Goal: Transaction & Acquisition: Purchase product/service

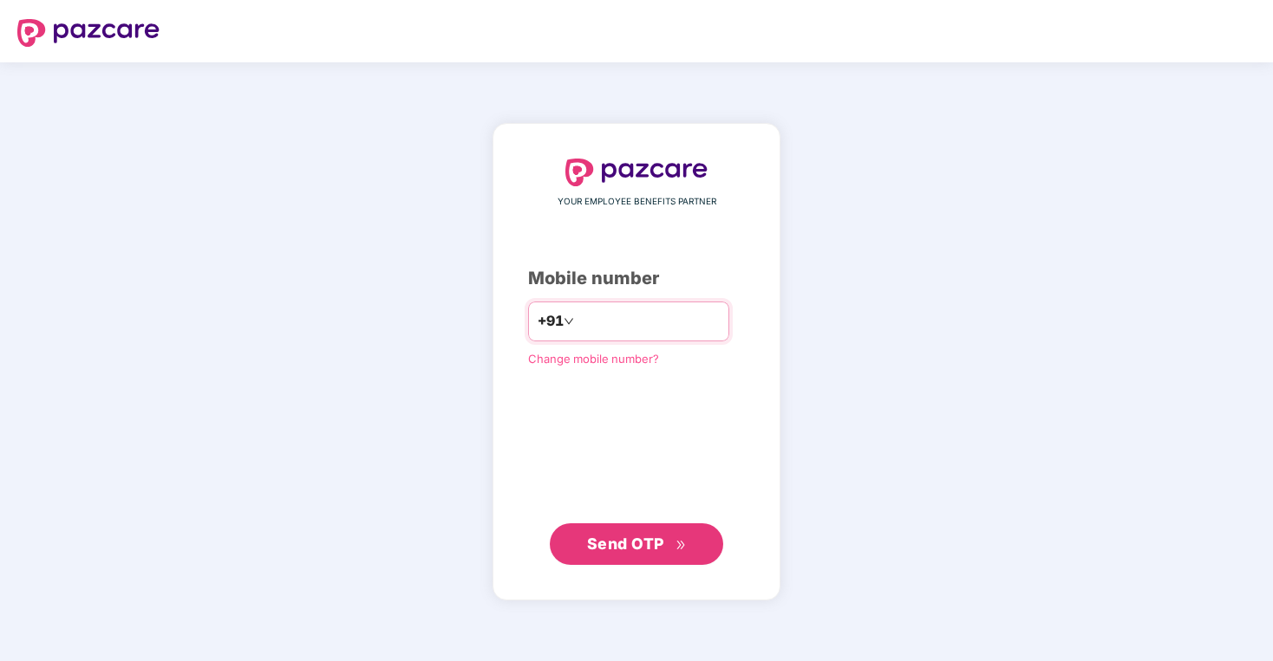
type input "**********"
click at [646, 547] on span "Send OTP" at bounding box center [625, 544] width 77 height 18
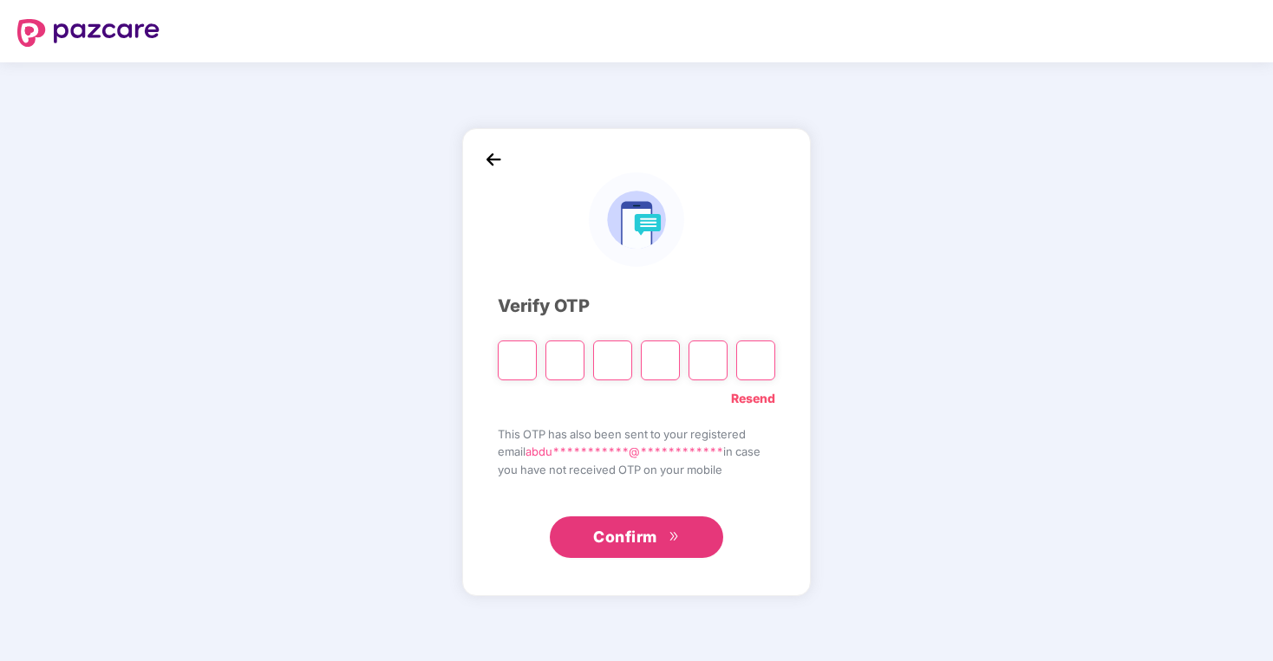
type input "*"
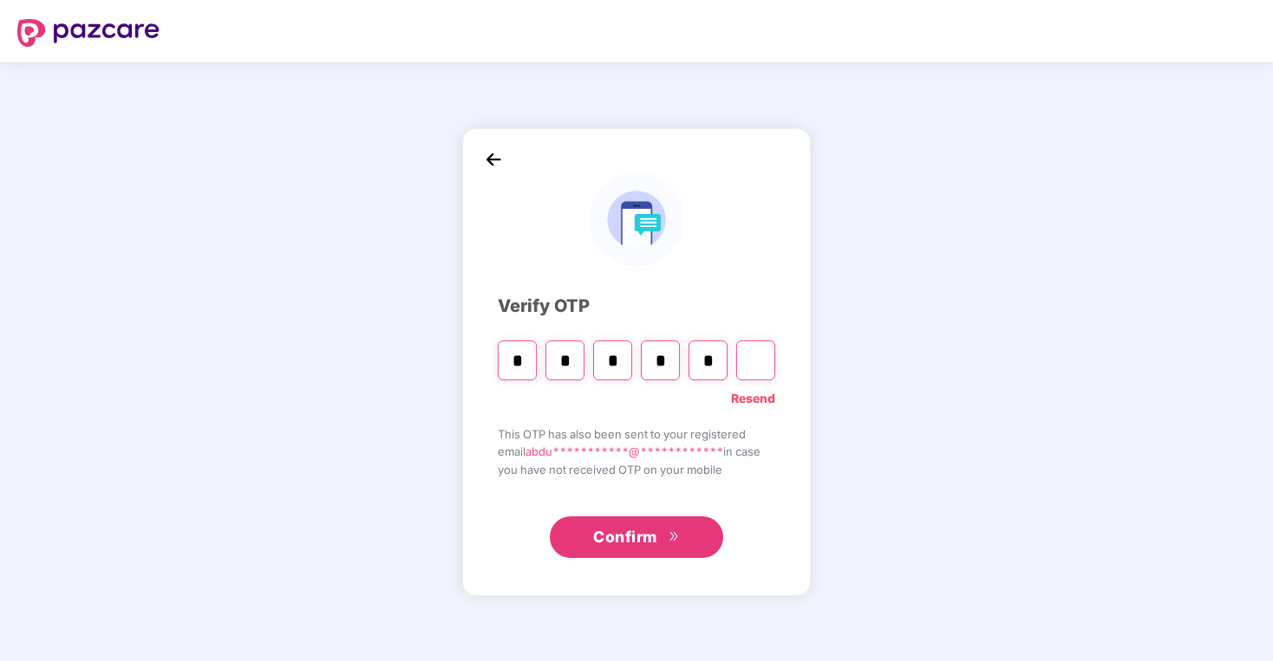
type input "*"
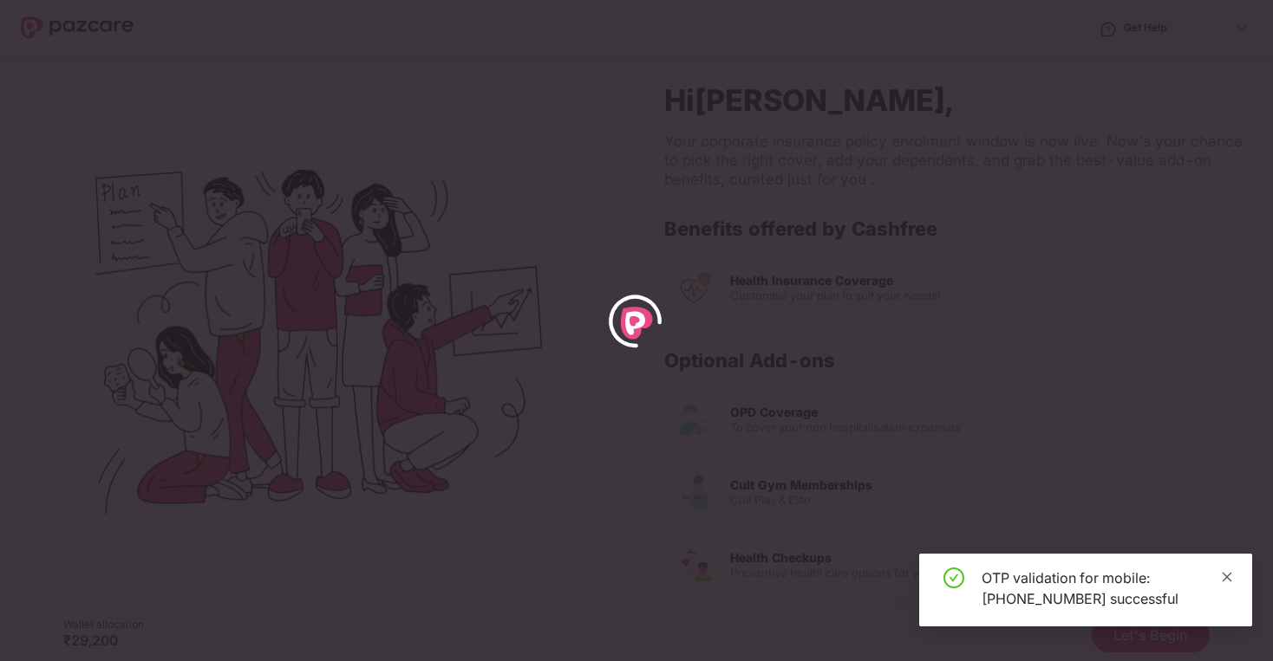
click at [1230, 583] on span at bounding box center [1227, 577] width 12 height 15
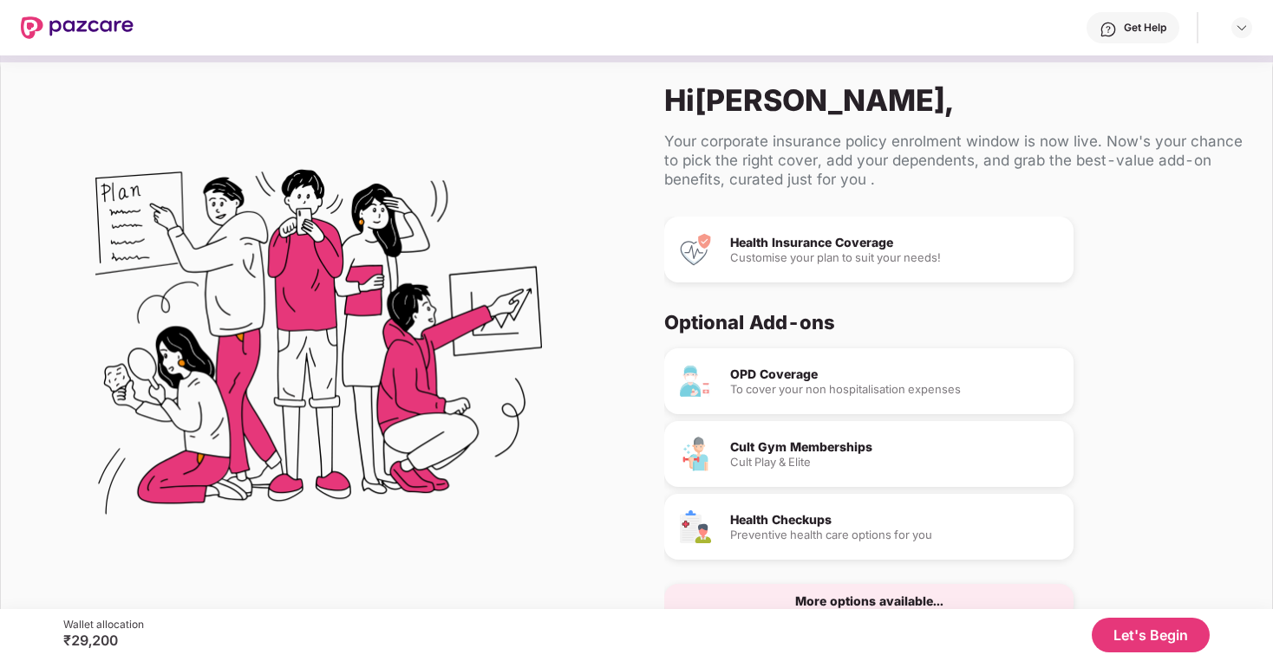
scroll to position [71, 0]
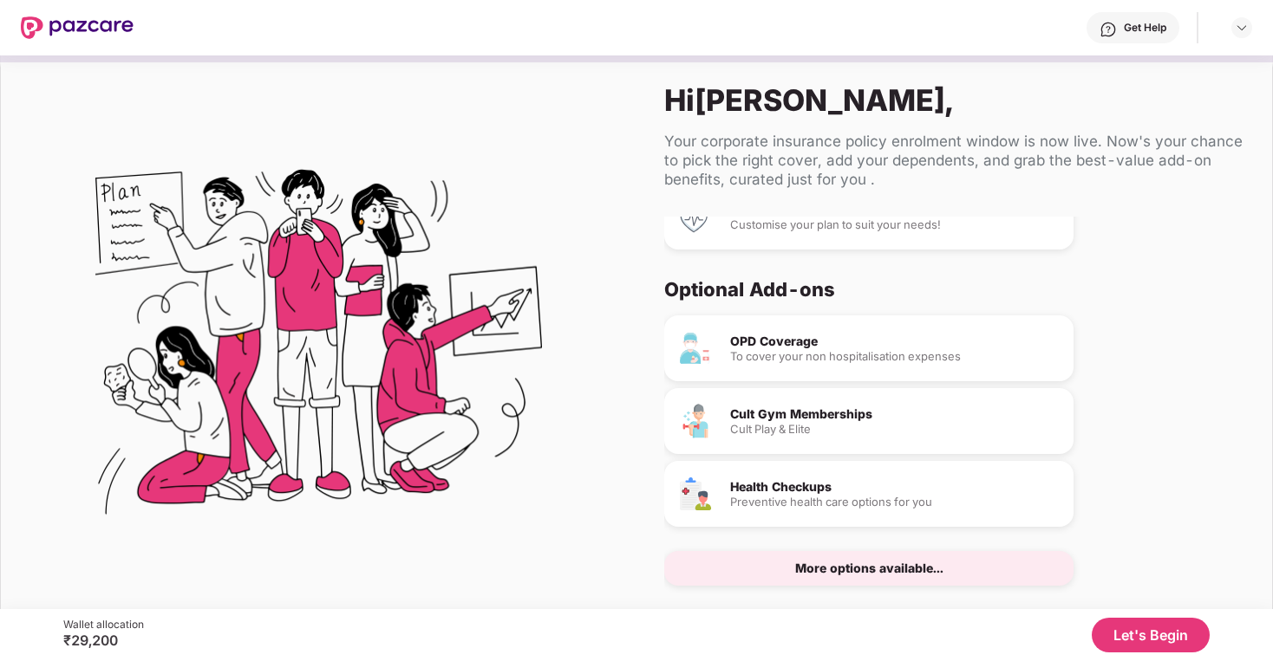
click at [1167, 629] on button "Let's Begin" at bounding box center [1150, 635] width 118 height 35
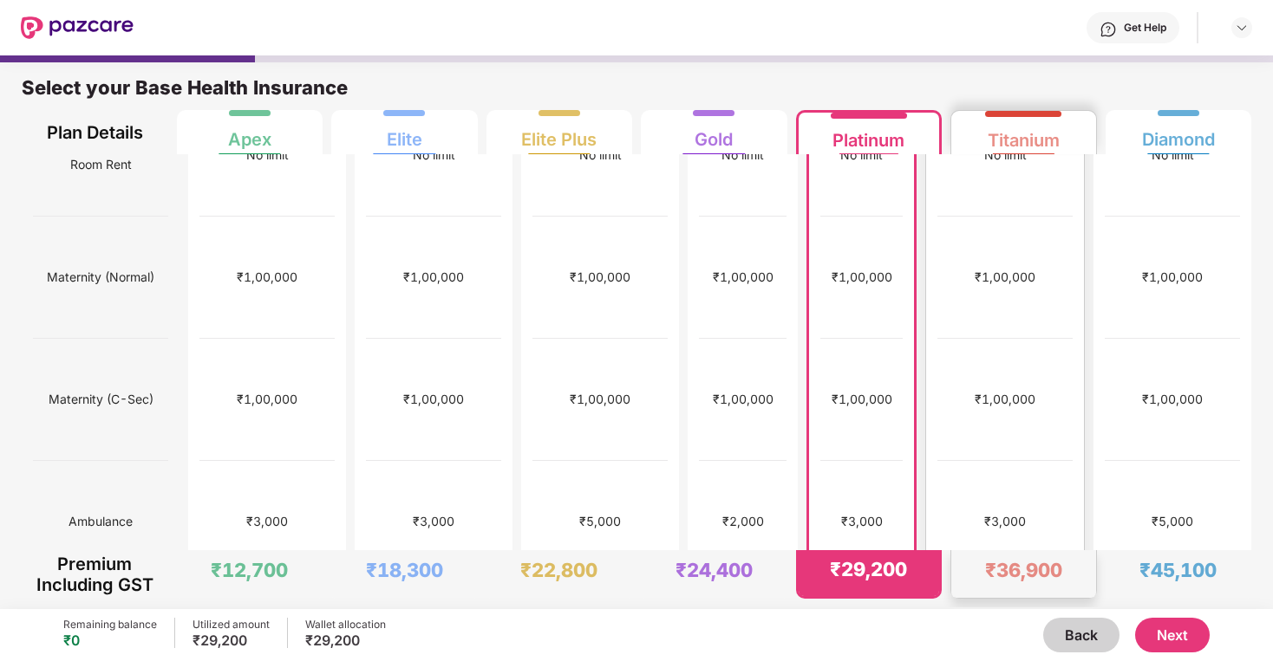
scroll to position [0, 0]
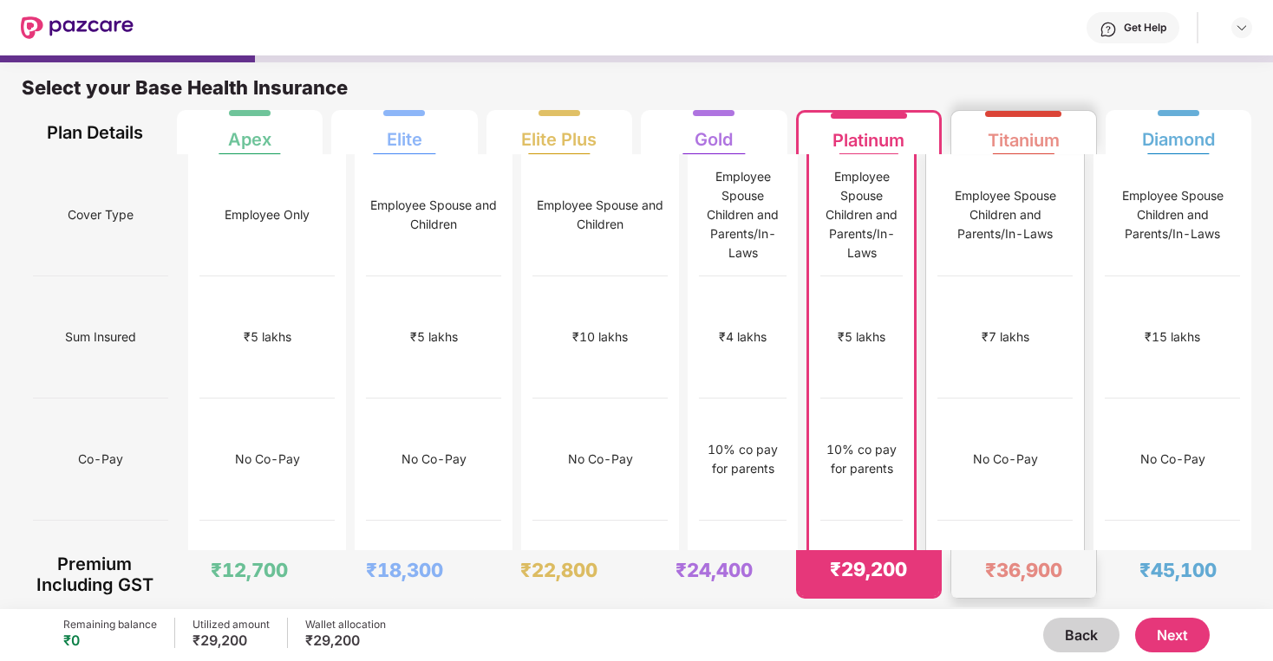
click at [977, 314] on div "₹7 lakhs" at bounding box center [1004, 338] width 135 height 122
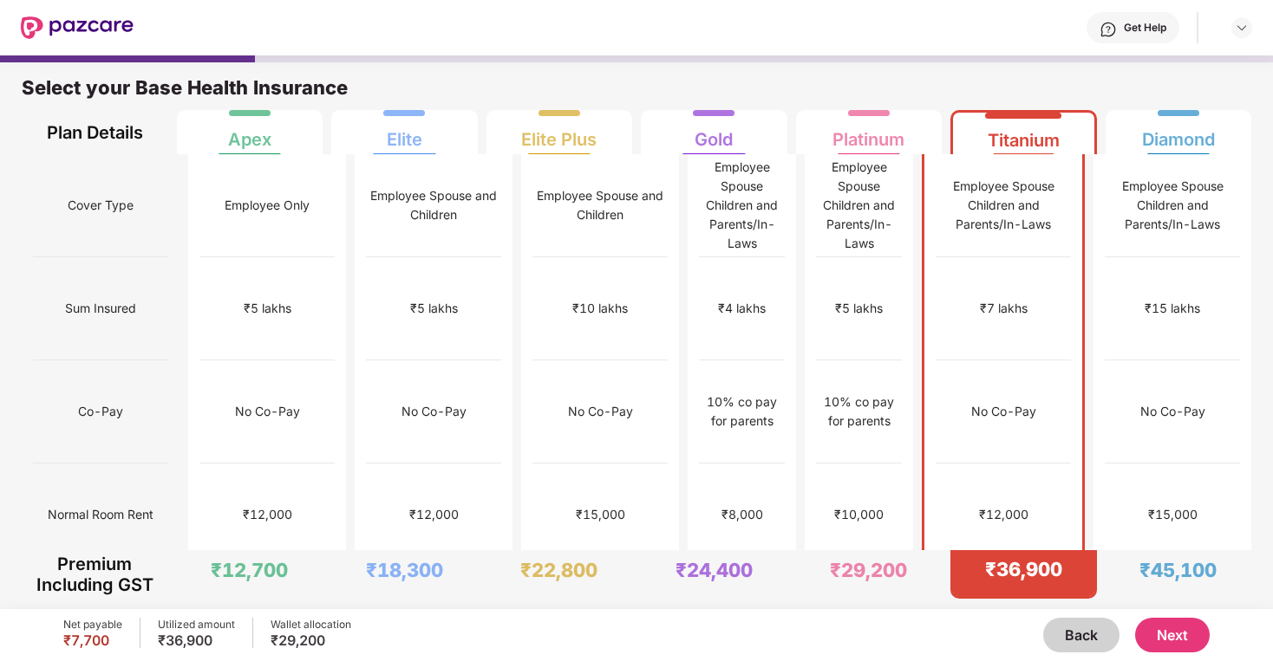
click at [1150, 315] on div "₹15 lakhs" at bounding box center [1171, 308] width 135 height 103
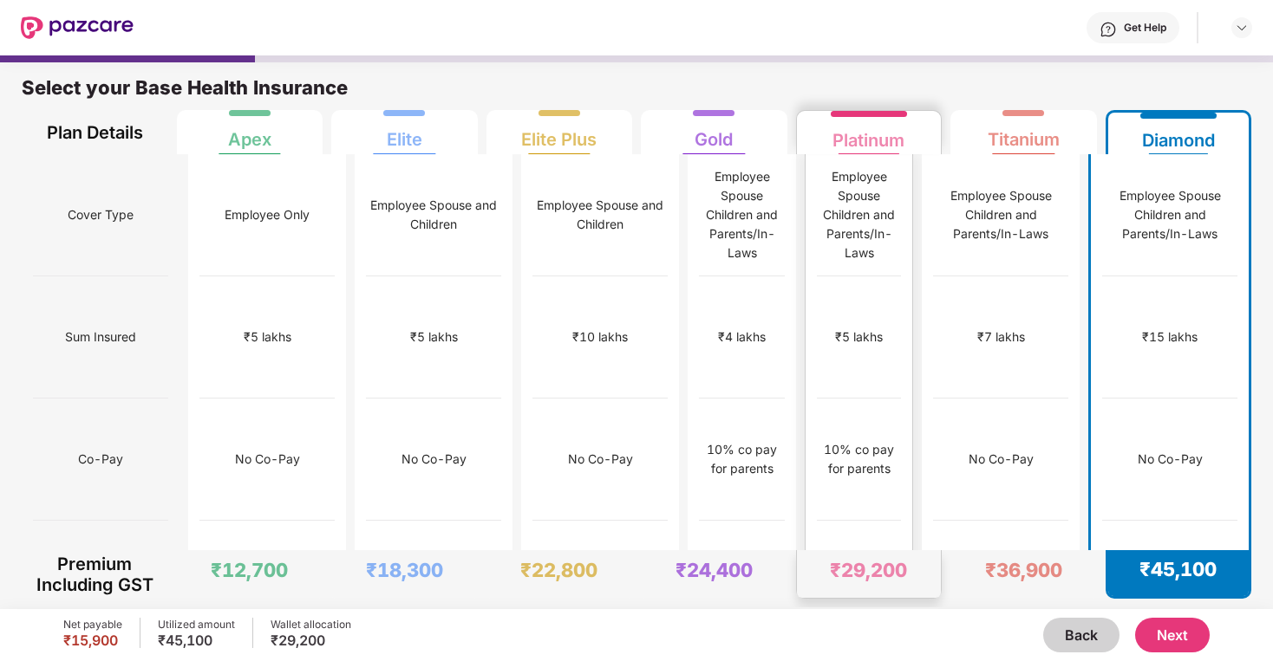
click at [863, 399] on div "10% co pay for parents" at bounding box center [859, 460] width 84 height 122
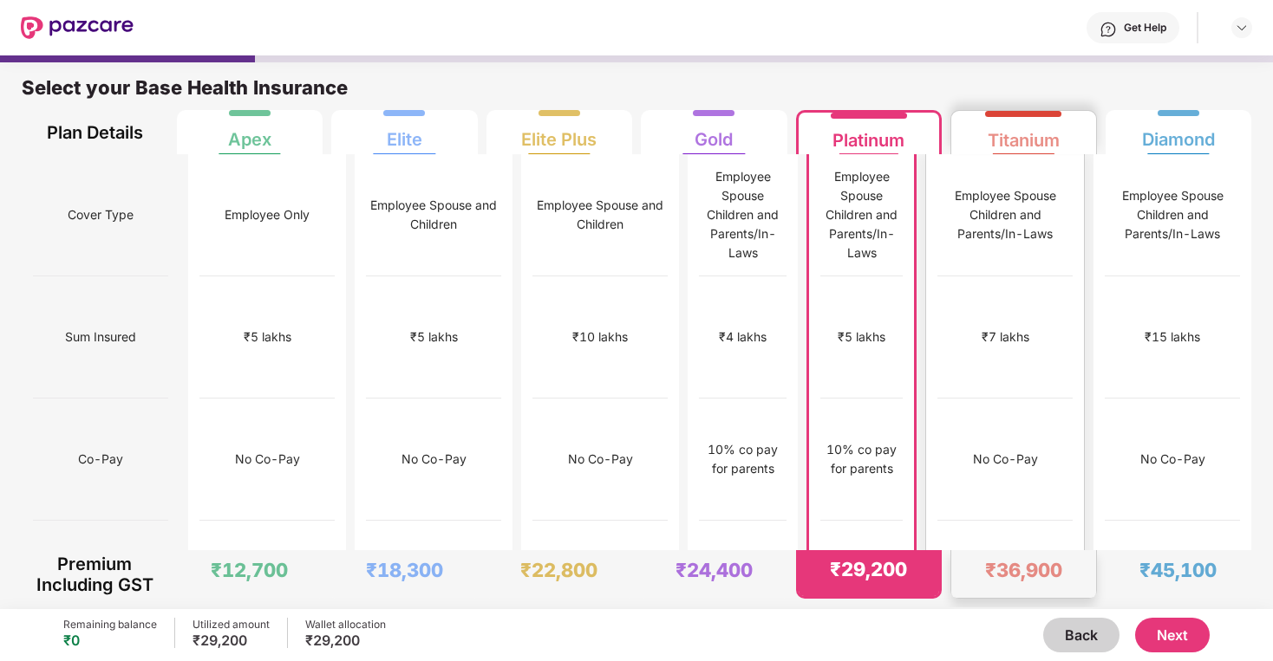
click at [979, 399] on div "No Co-Pay" at bounding box center [1004, 460] width 135 height 122
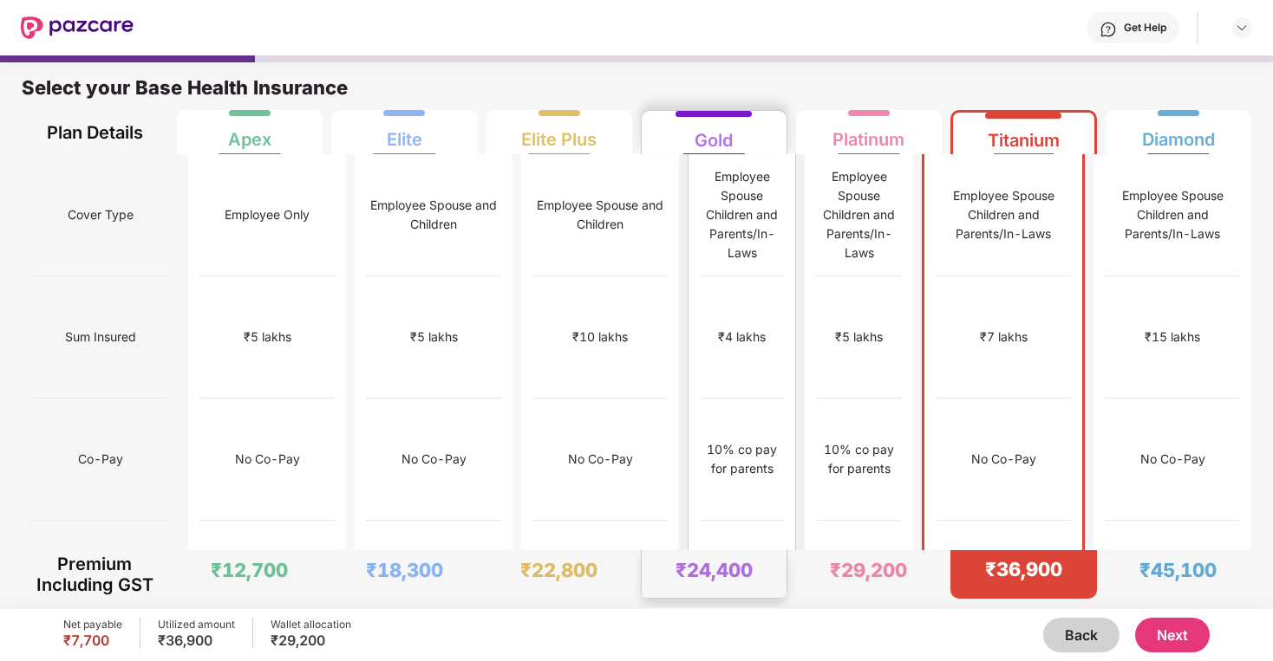
click at [732, 320] on div "₹4 lakhs" at bounding box center [742, 338] width 84 height 122
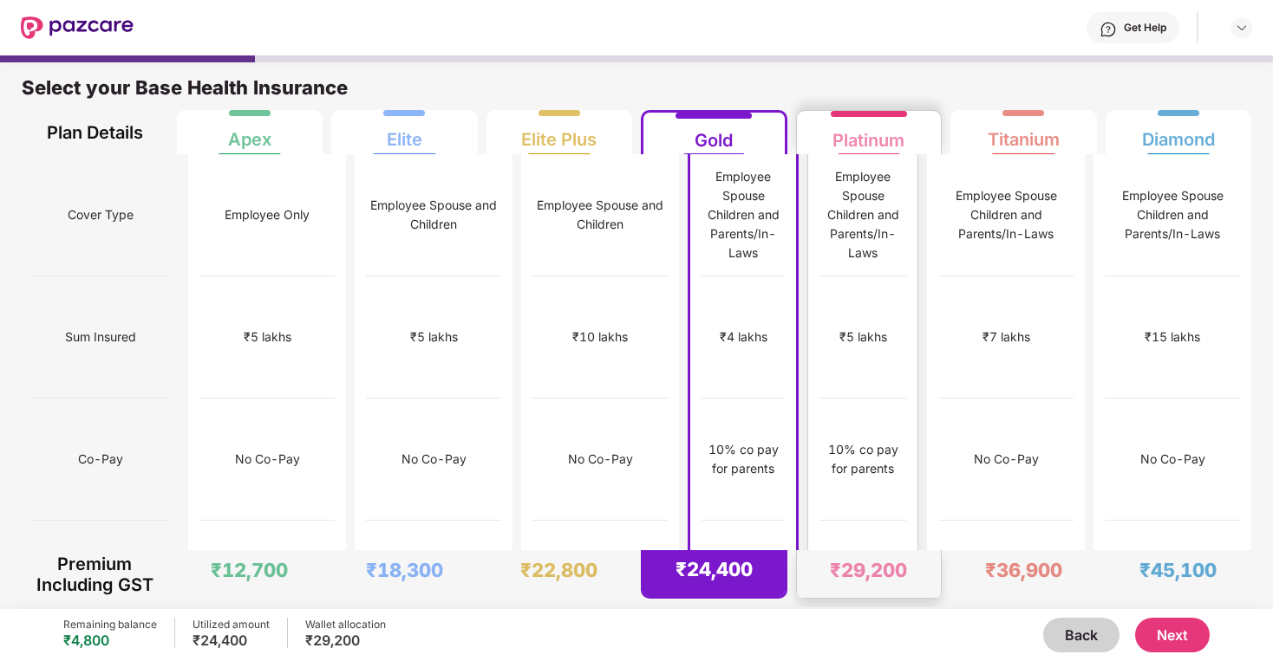
click at [889, 305] on div "₹5 lakhs" at bounding box center [862, 338] width 87 height 122
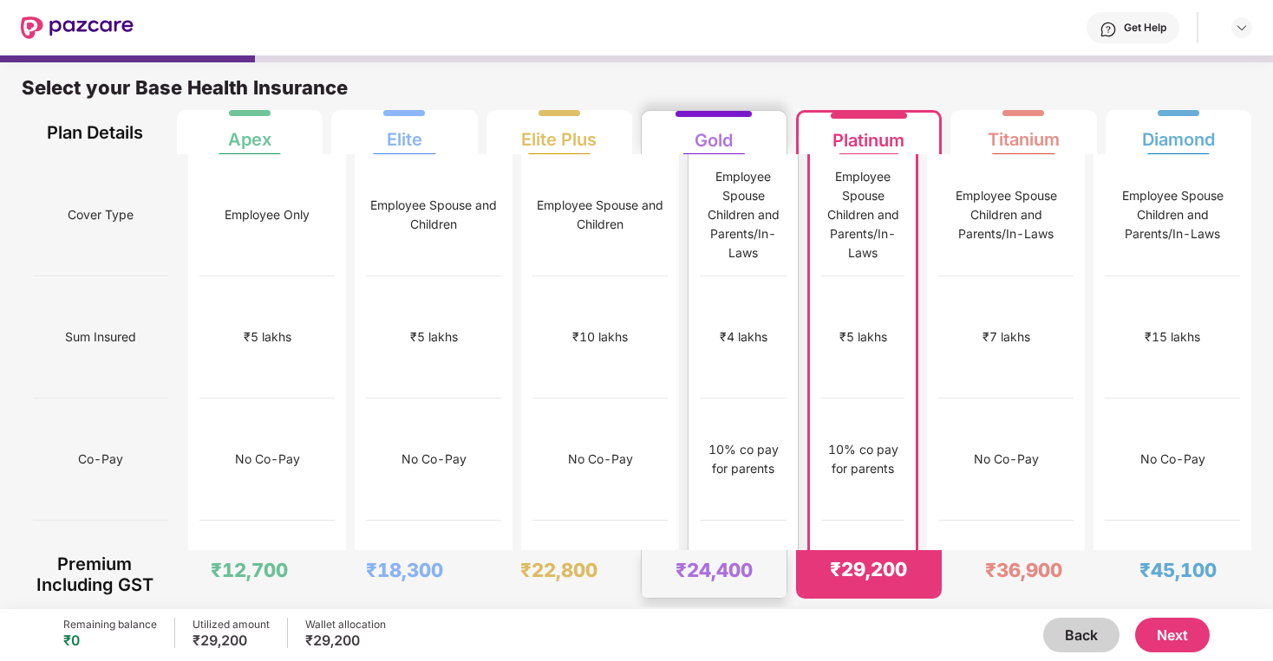
click at [725, 306] on div "₹4 lakhs" at bounding box center [743, 338] width 87 height 122
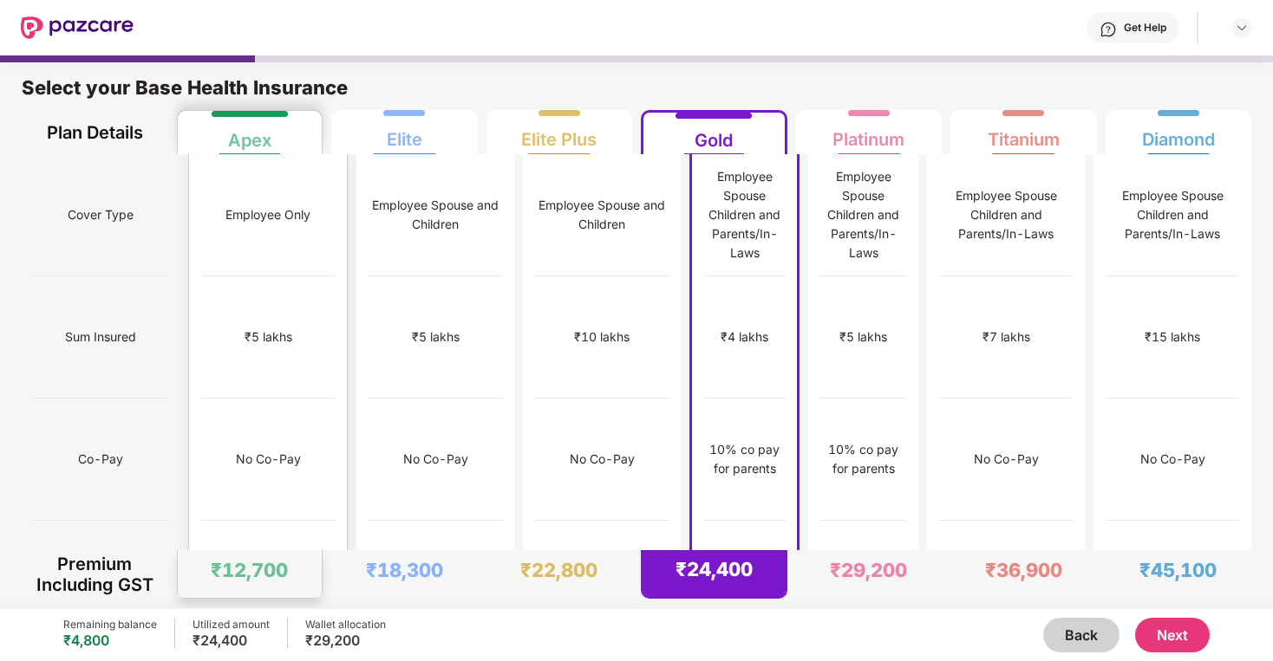
click at [300, 277] on div "₹5 lakhs" at bounding box center [267, 338] width 135 height 122
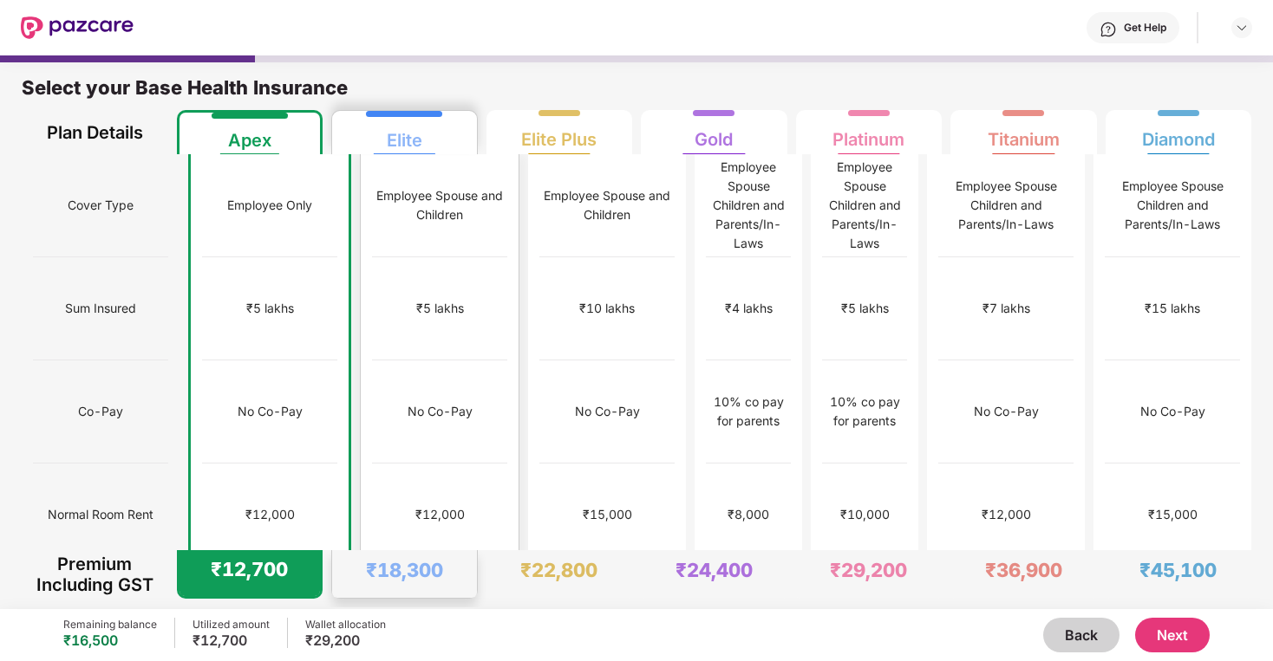
click at [420, 299] on div "₹5 lakhs" at bounding box center [440, 308] width 48 height 19
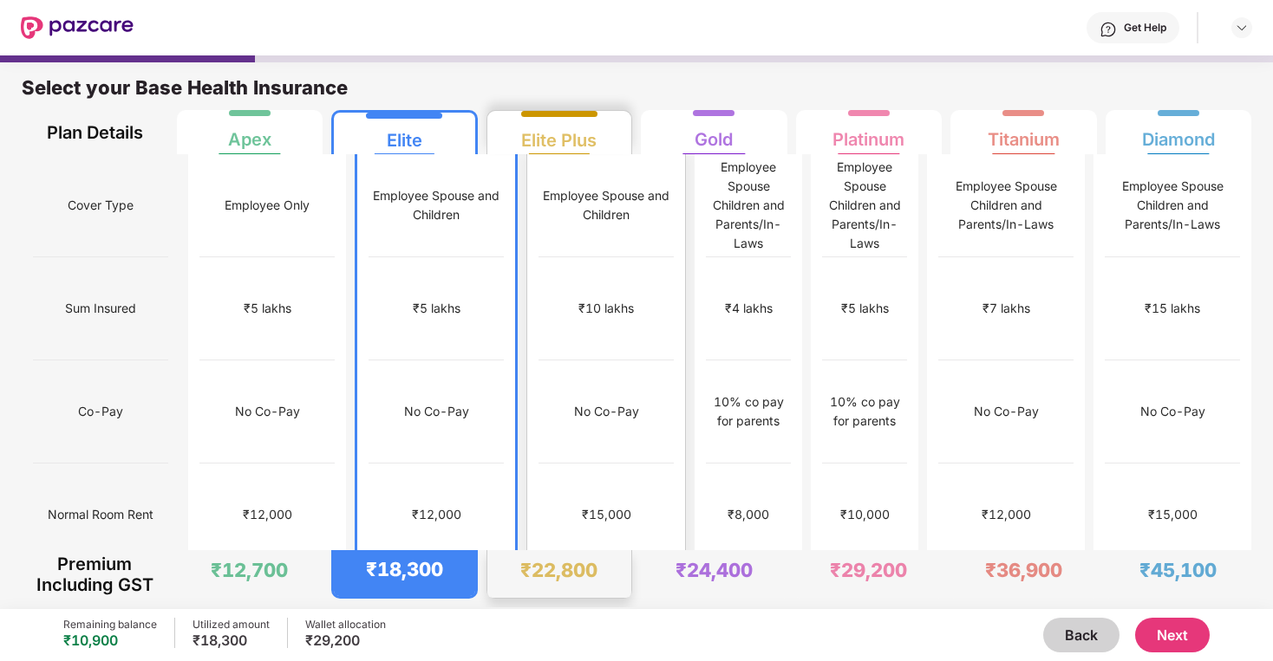
click at [545, 264] on div "₹10 lakhs" at bounding box center [605, 308] width 135 height 103
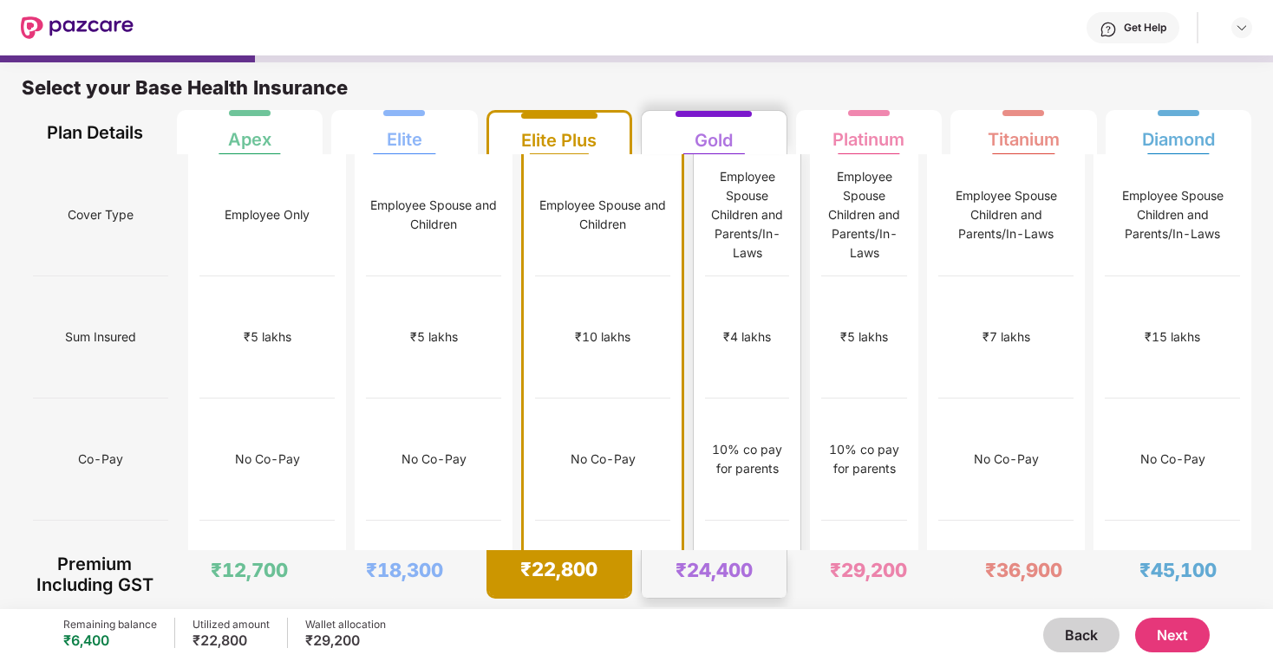
drag, startPoint x: 709, startPoint y: 241, endPoint x: 726, endPoint y: 239, distance: 16.6
click at [709, 277] on div "₹4 lakhs" at bounding box center [747, 338] width 84 height 122
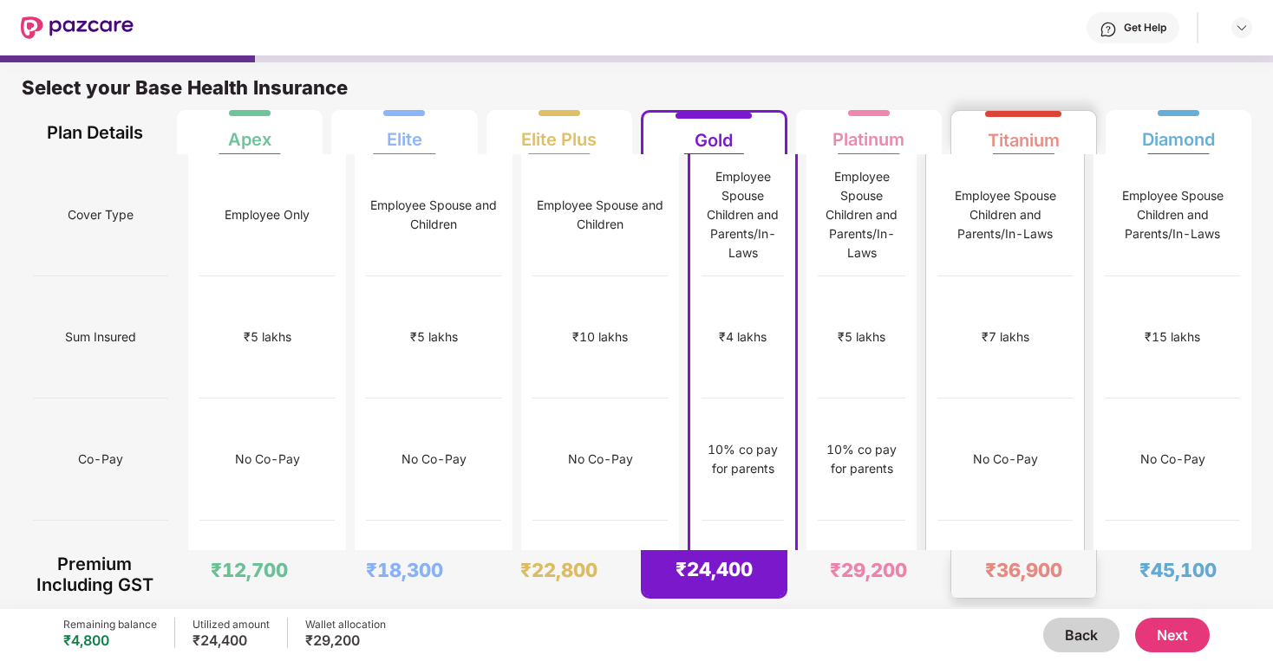
click at [1027, 220] on div "Employee Spouse Children and Parents/In-Laws" at bounding box center [1004, 214] width 135 height 57
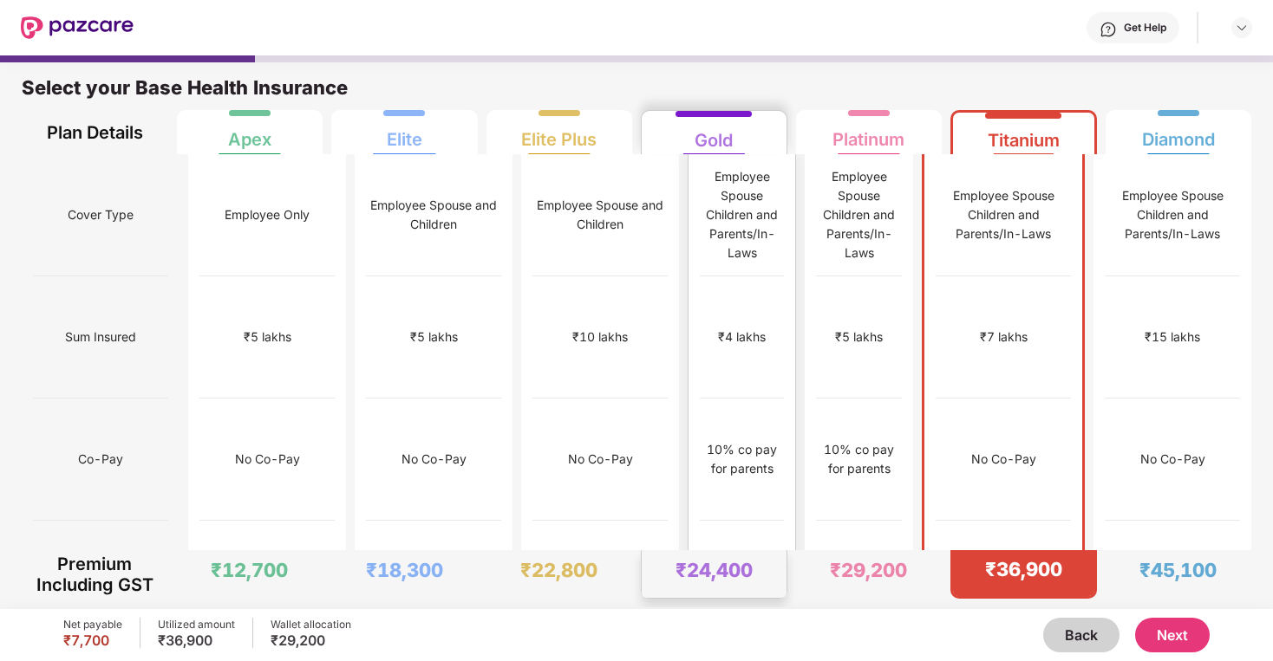
click at [766, 277] on div "₹4 lakhs" at bounding box center [742, 338] width 84 height 122
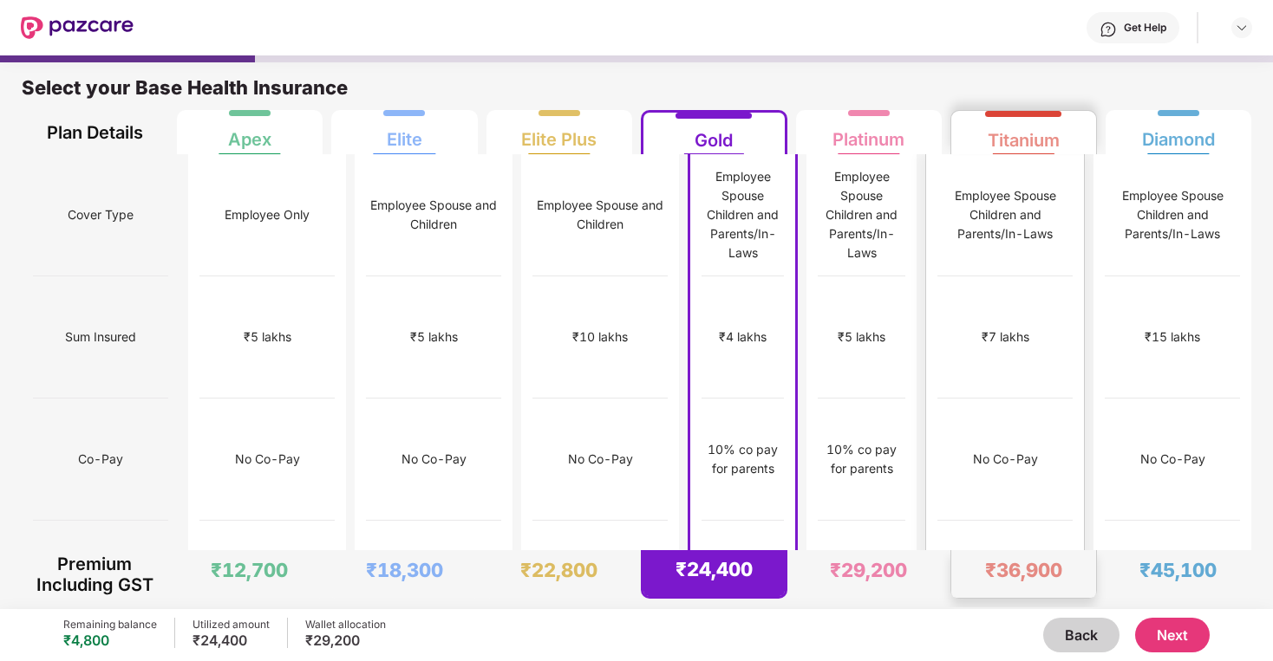
click at [977, 232] on div "Employee Spouse Children and Parents/In-Laws" at bounding box center [1004, 215] width 135 height 122
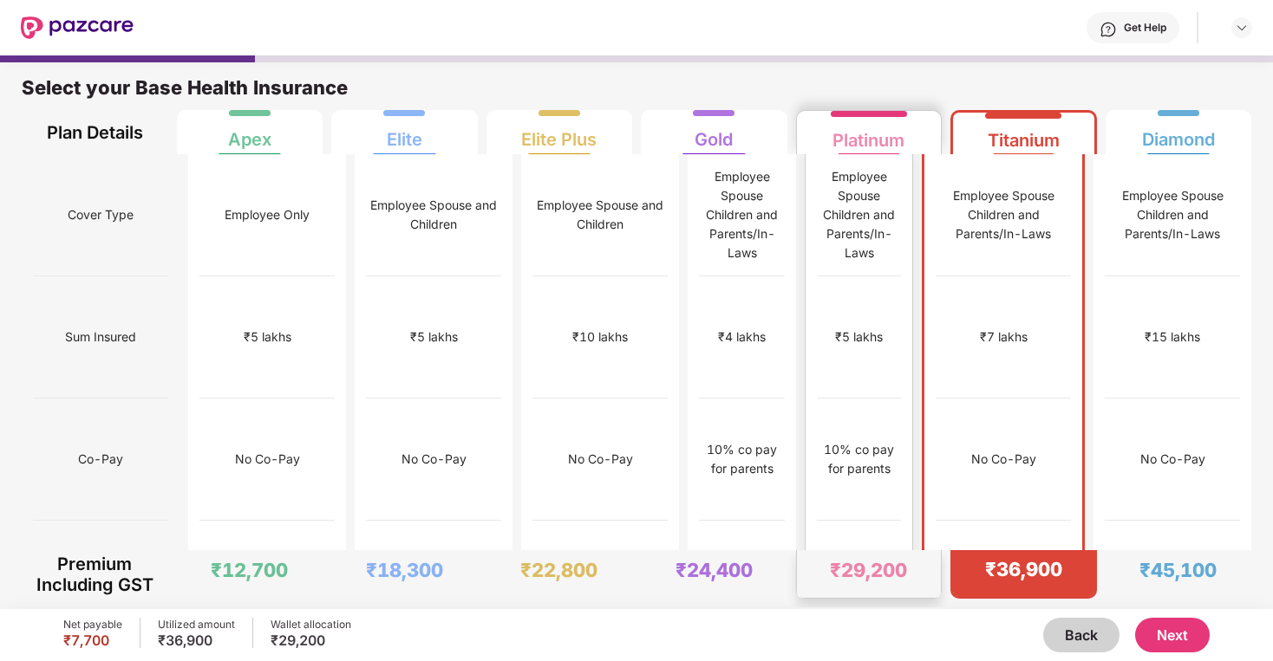
click at [861, 277] on div "₹5 lakhs" at bounding box center [859, 338] width 84 height 122
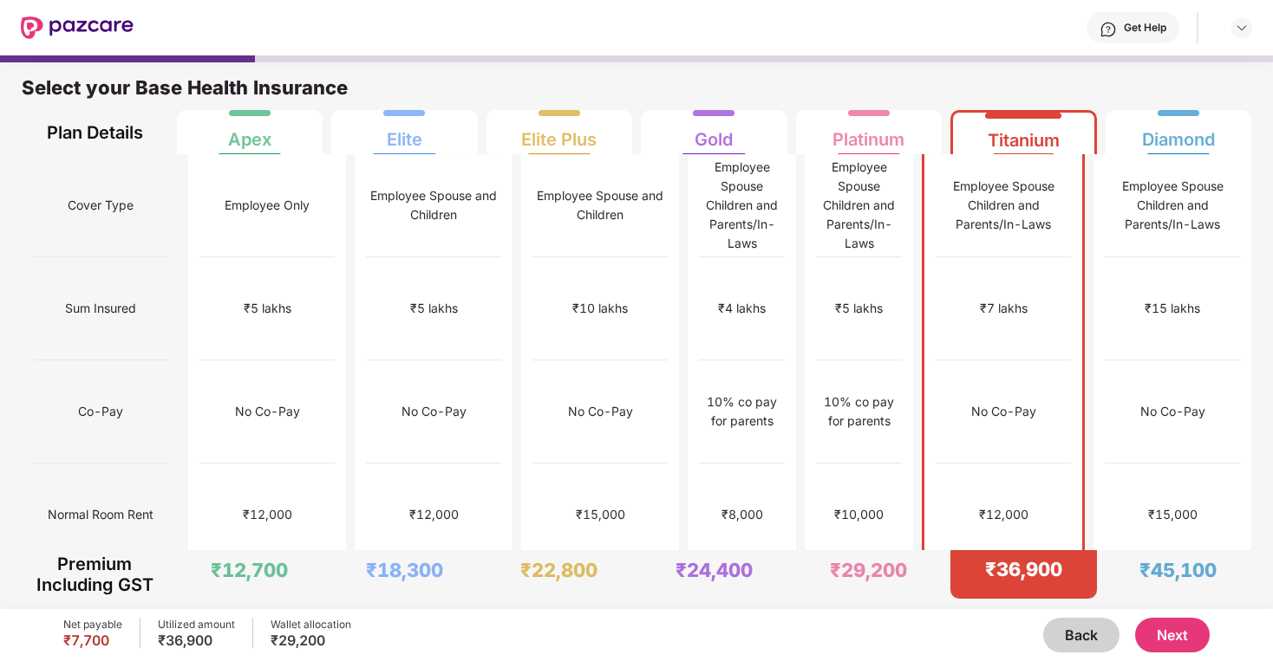
drag, startPoint x: 999, startPoint y: 215, endPoint x: 1067, endPoint y: 211, distance: 67.8
click at [1019, 215] on div "Employee Spouse Children and Parents/In-Laws" at bounding box center [1002, 205] width 135 height 57
click at [1067, 215] on div "Employee Spouse Children and Parents/In-Laws" at bounding box center [1002, 205] width 135 height 57
click at [1019, 218] on div "Employee Spouse Children and Parents/In-Laws" at bounding box center [1002, 205] width 135 height 57
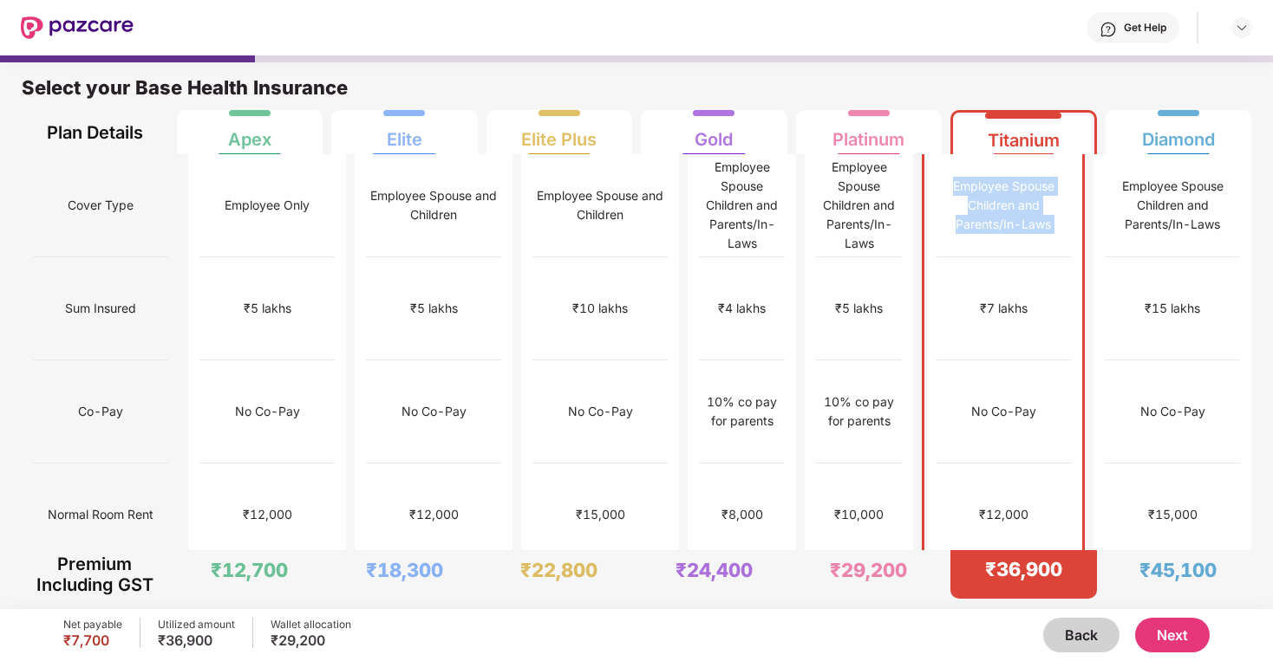
click at [1019, 218] on div "Employee Spouse Children and Parents/In-Laws" at bounding box center [1002, 205] width 135 height 57
click at [1012, 186] on div "Employee Spouse Children and Parents/In-Laws" at bounding box center [1002, 205] width 135 height 57
click at [1012, 361] on div "No Co-Pay" at bounding box center [1002, 412] width 135 height 103
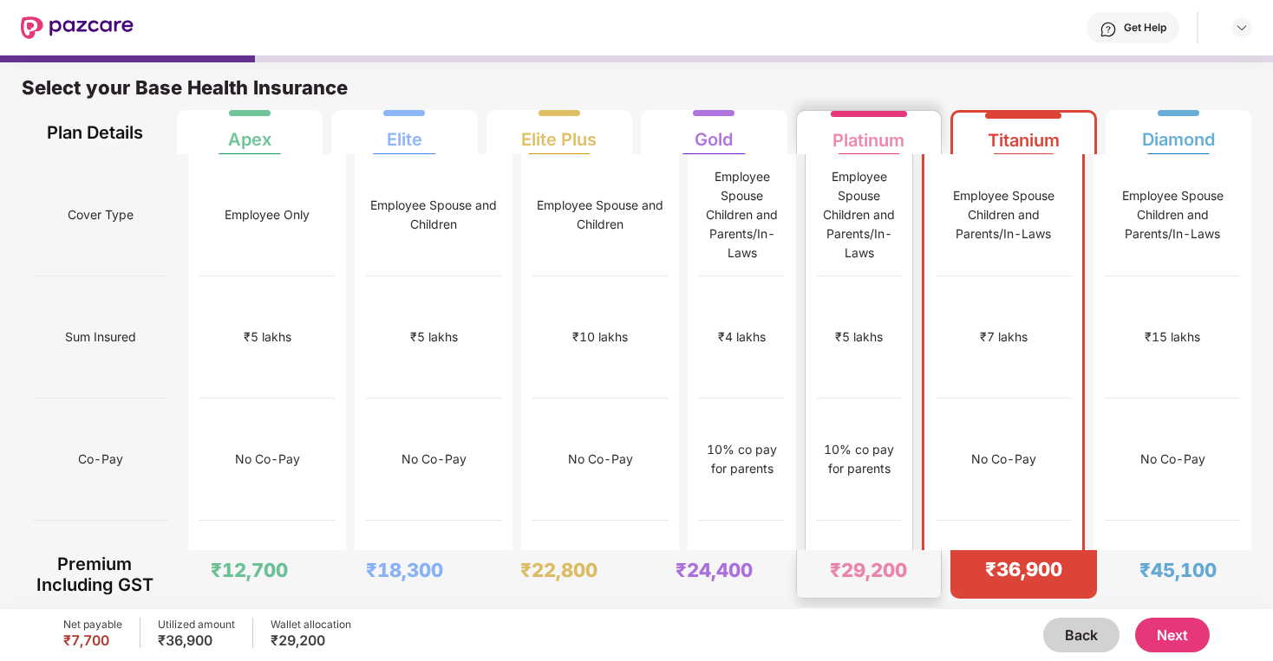
click at [888, 399] on div "10% co pay for parents" at bounding box center [859, 460] width 84 height 122
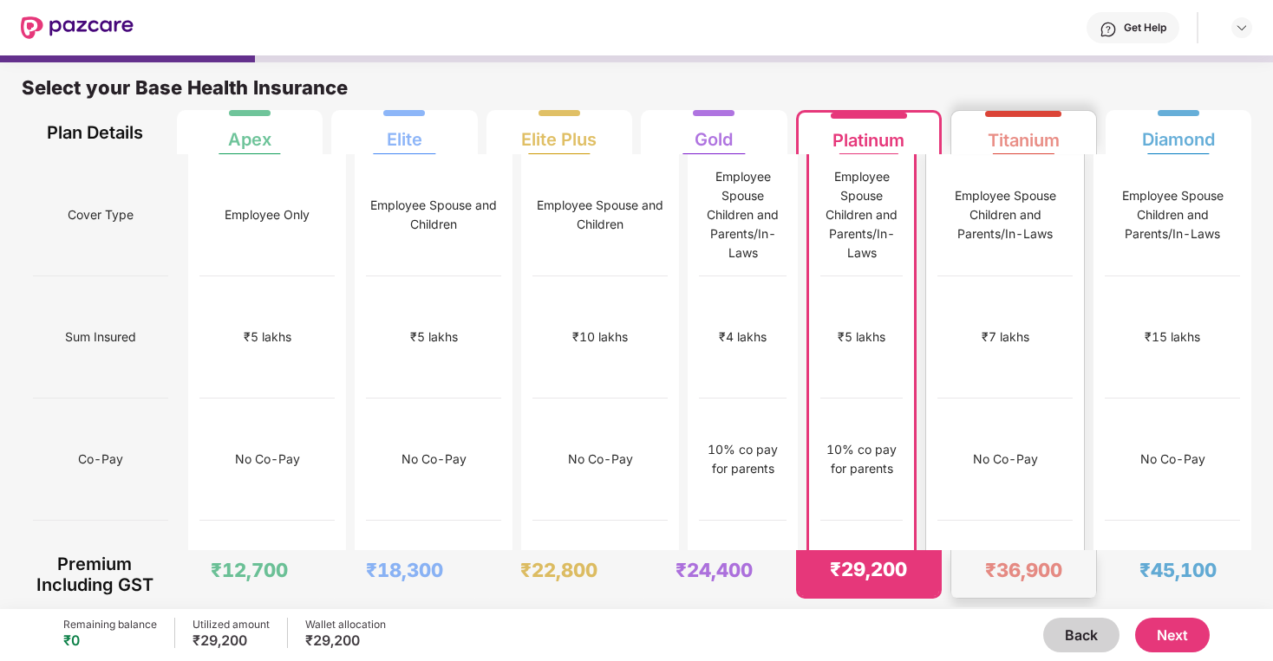
click at [1012, 399] on div "No Co-Pay" at bounding box center [1004, 460] width 135 height 122
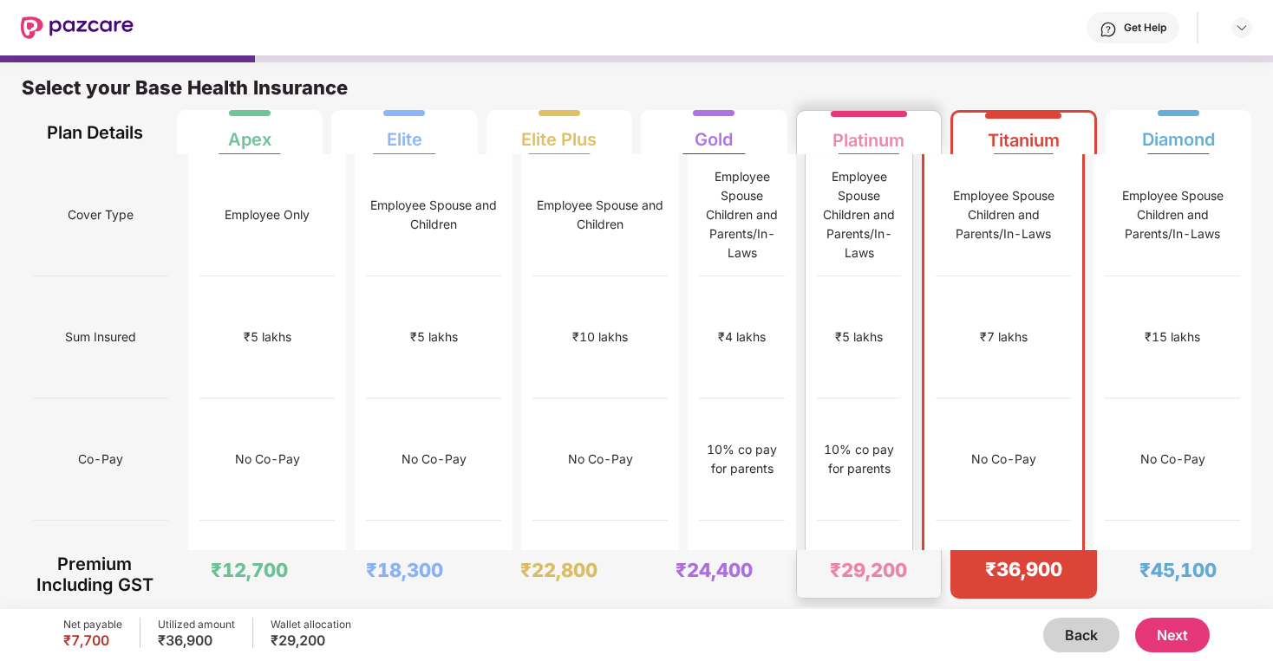
click at [863, 440] on div "10% co pay for parents" at bounding box center [859, 459] width 84 height 38
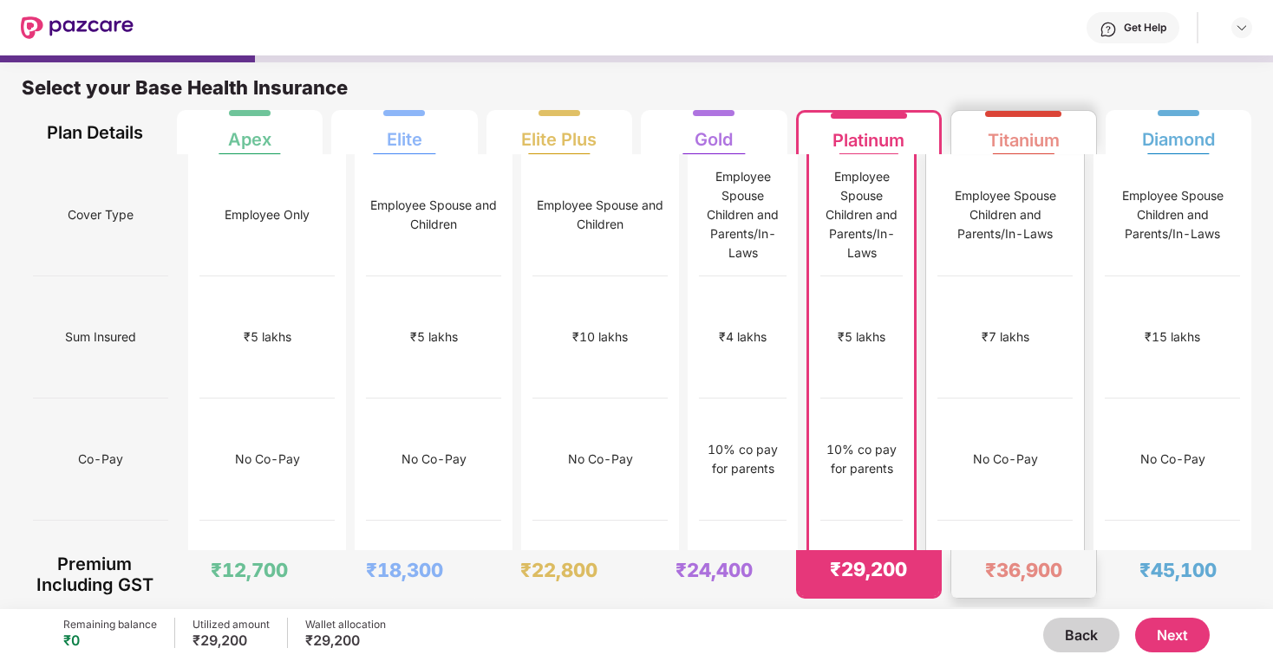
click at [984, 399] on div "No Co-Pay" at bounding box center [1004, 460] width 135 height 122
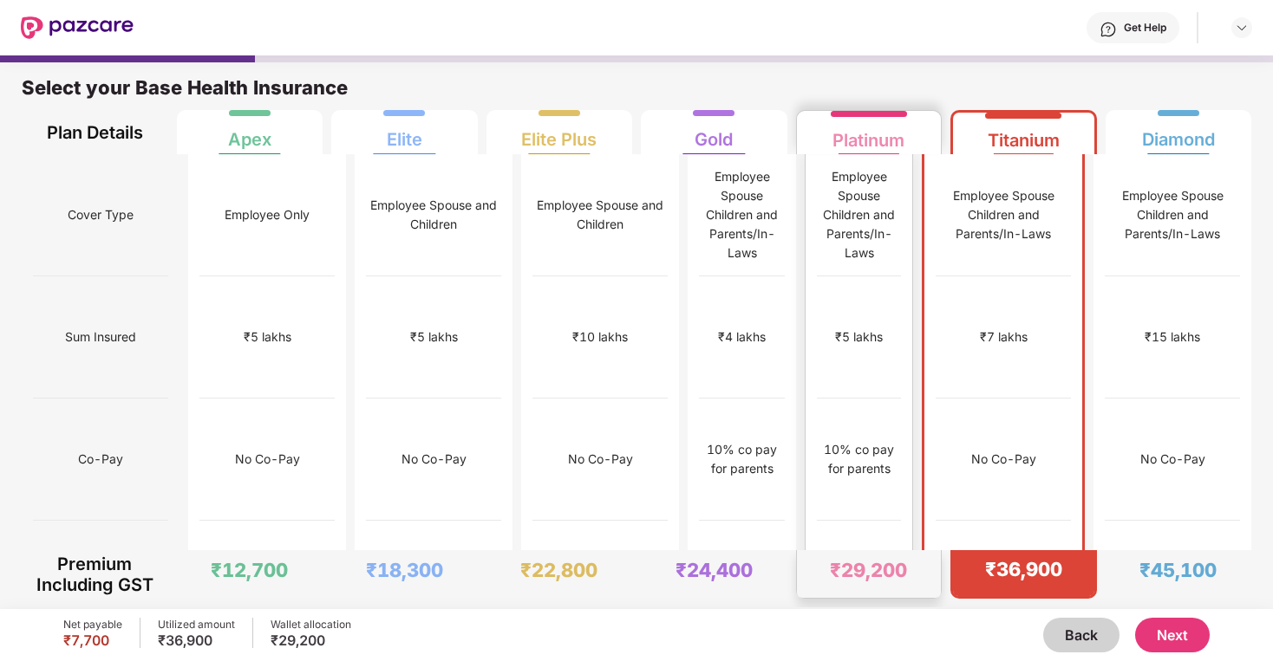
click at [901, 521] on div "₹10,000" at bounding box center [859, 582] width 84 height 122
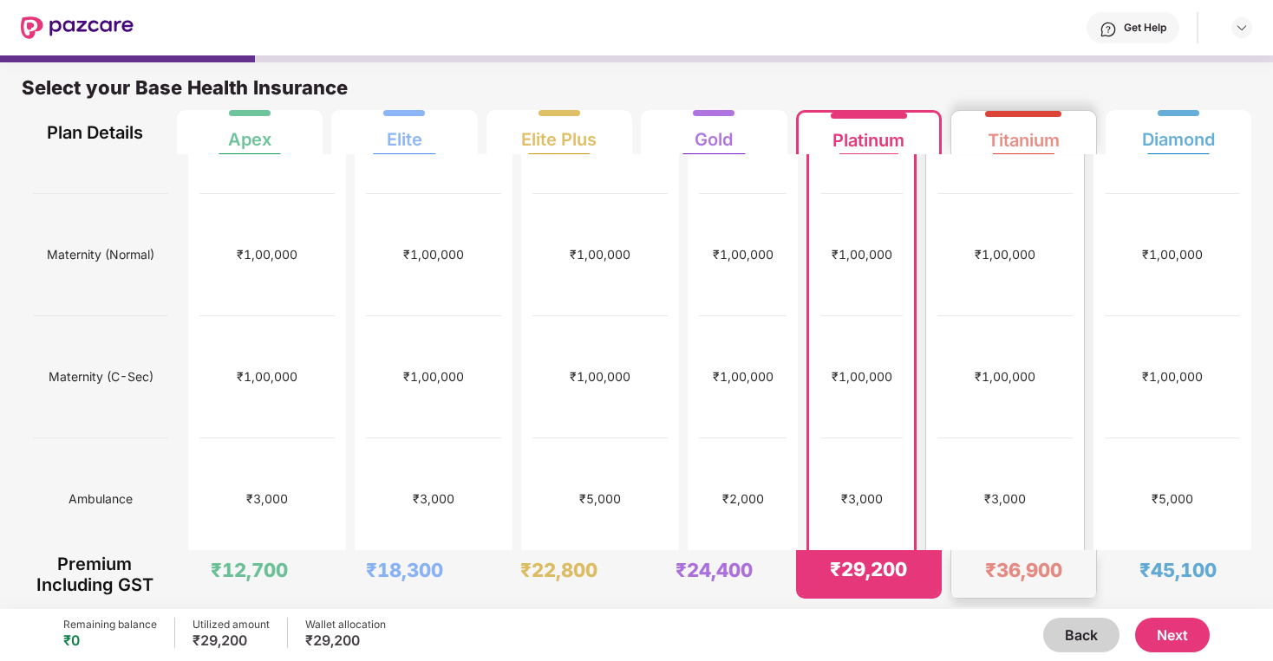
scroll to position [571, 0]
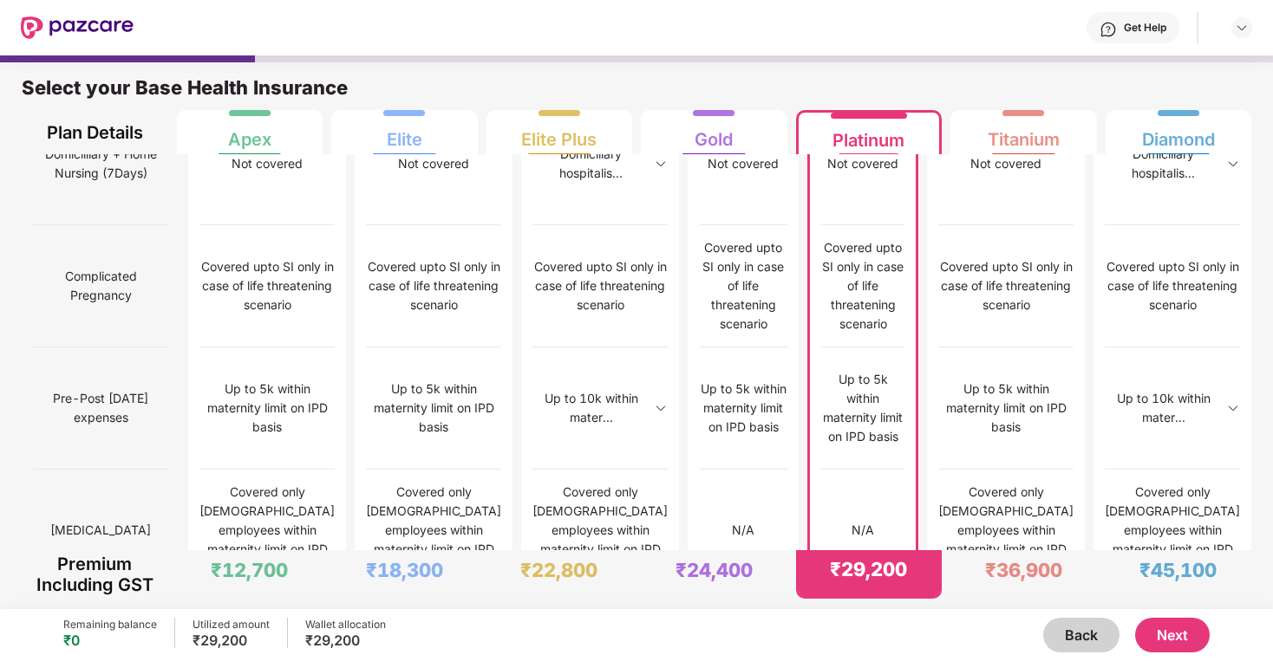
scroll to position [1516, 0]
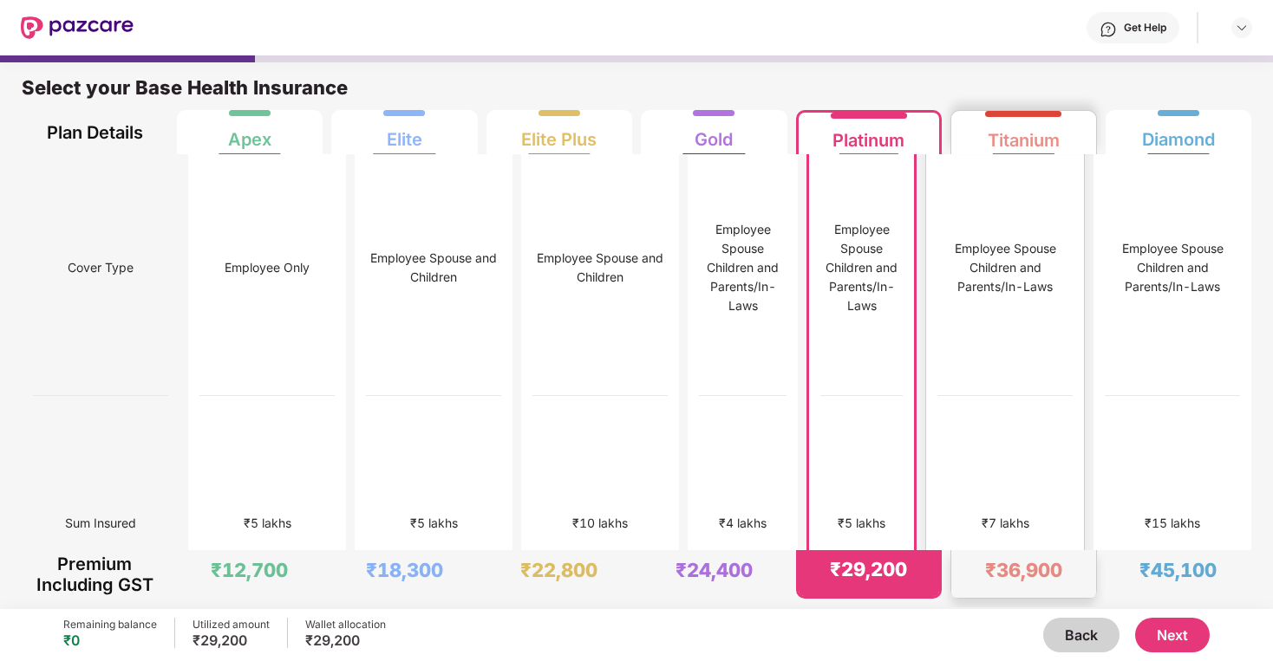
scroll to position [0, 0]
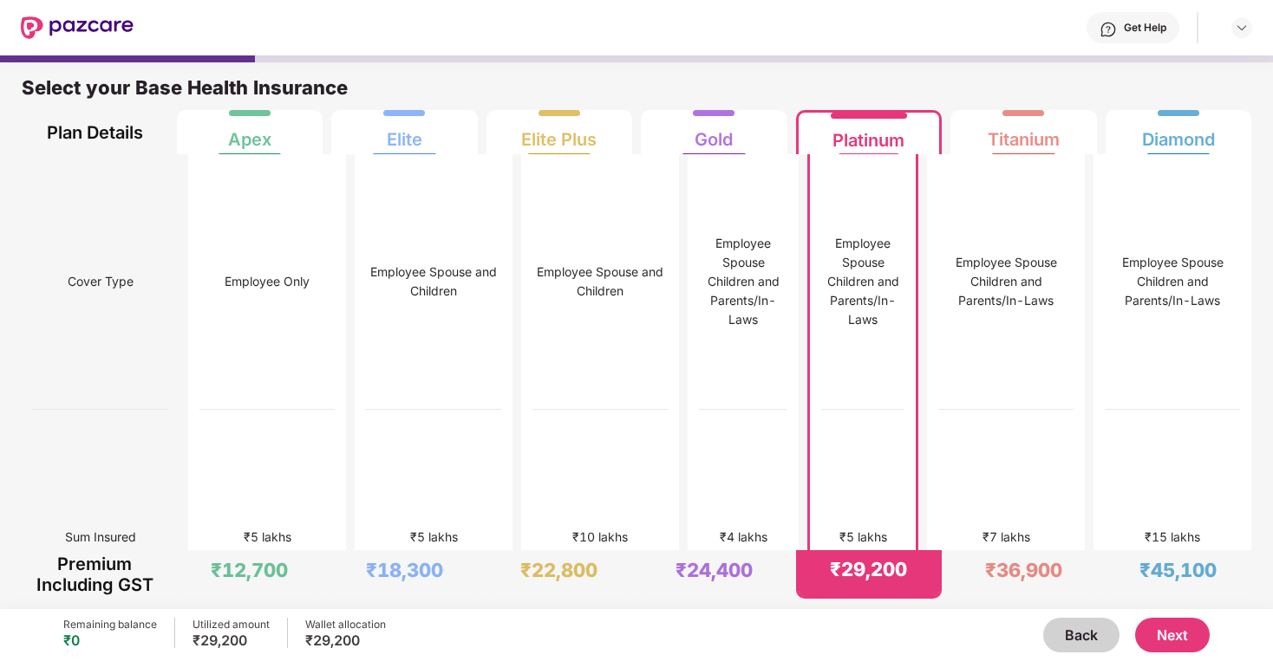
click at [1165, 641] on button "Next" at bounding box center [1172, 635] width 75 height 35
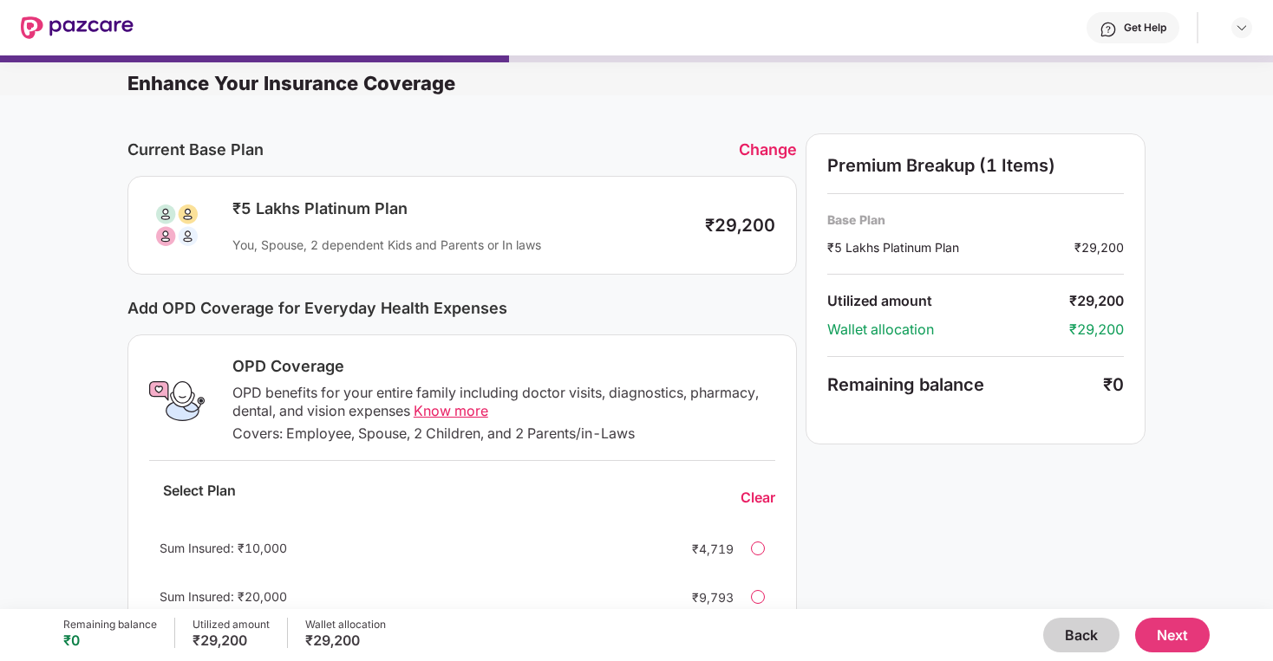
drag, startPoint x: 282, startPoint y: 381, endPoint x: 291, endPoint y: 391, distance: 14.1
click at [282, 381] on div "OPD Coverage OPD benefits for your entire family including doctor visits, diagn…" at bounding box center [498, 401] width 553 height 90
click at [299, 400] on div "OPD benefits for your entire family including doctor visits, diagnostics, pharm…" at bounding box center [503, 402] width 543 height 36
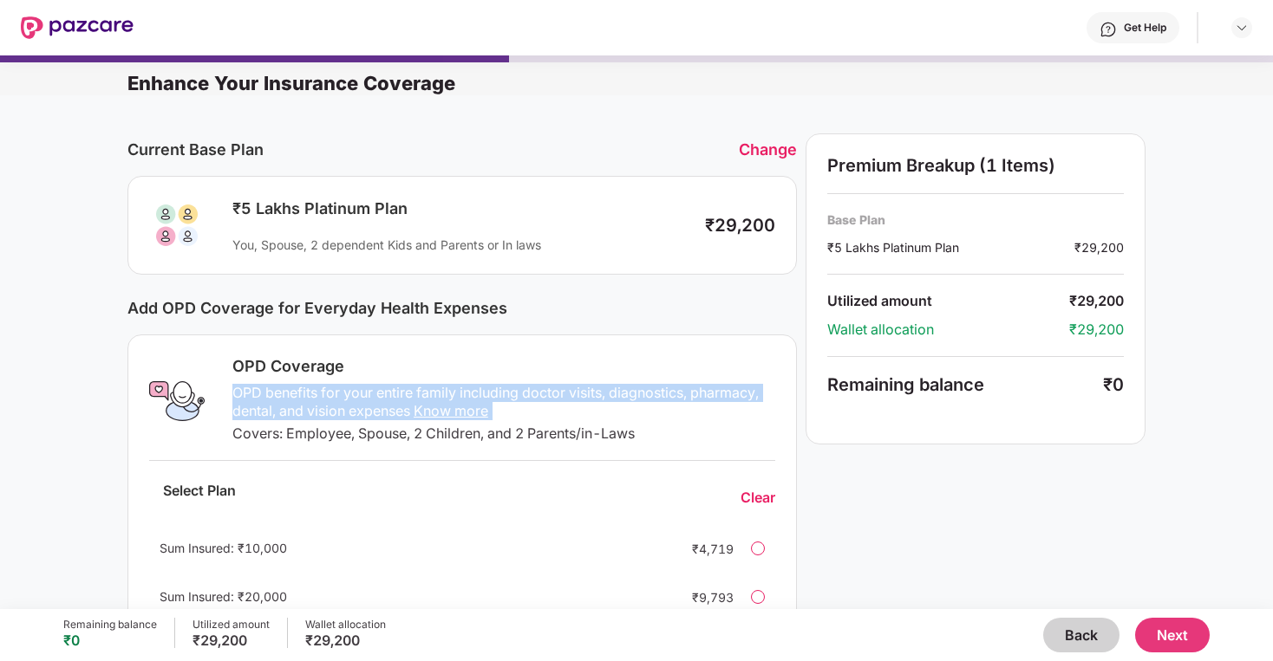
click at [299, 400] on div "OPD benefits for your entire family including doctor visits, diagnostics, pharm…" at bounding box center [503, 402] width 543 height 36
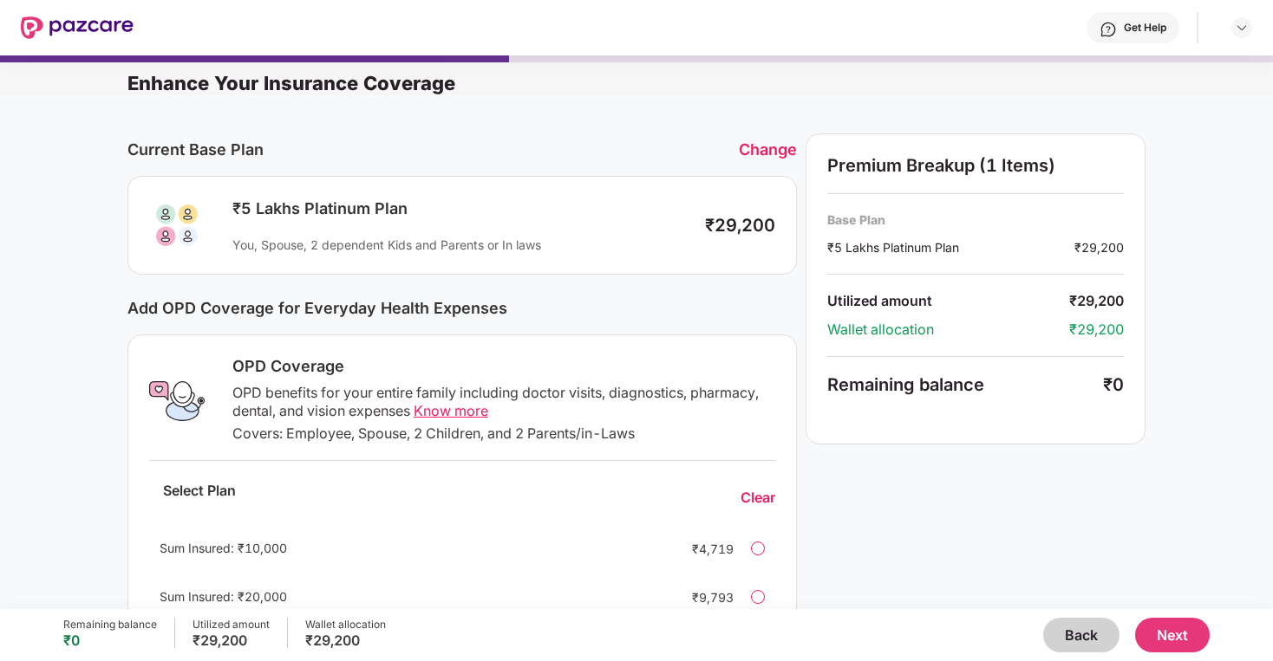
click at [759, 147] on div "Change" at bounding box center [768, 149] width 58 height 18
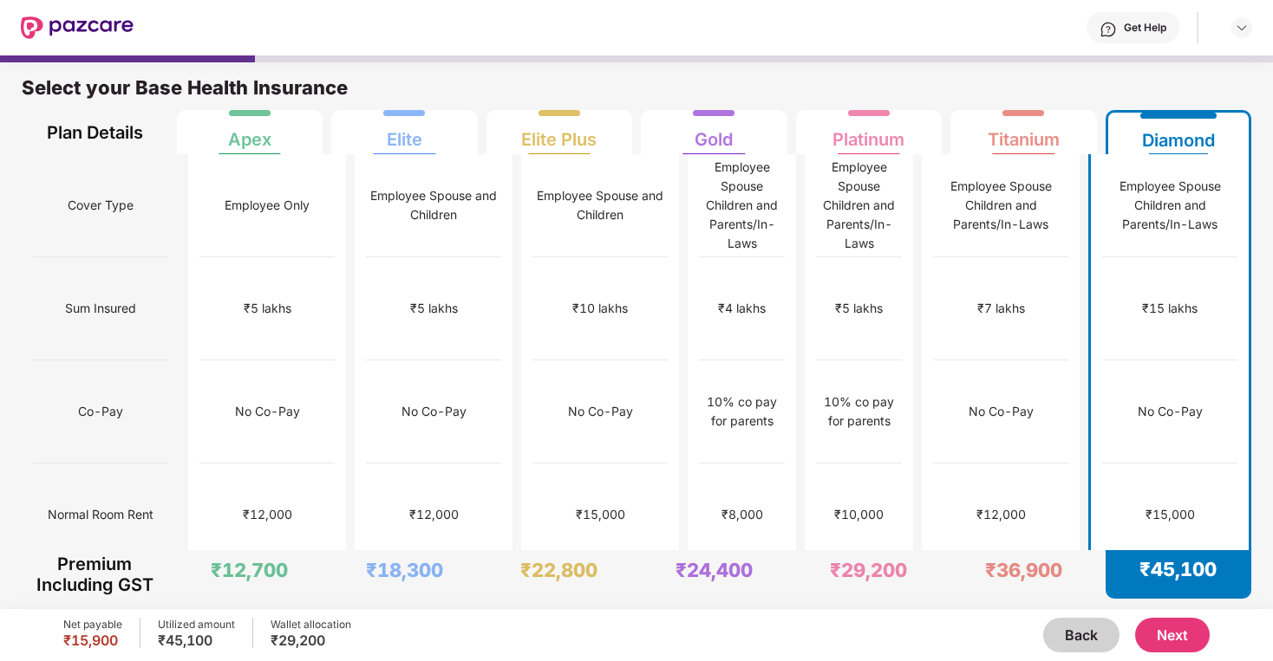
click at [1064, 567] on div "No limit" at bounding box center [1000, 618] width 135 height 103
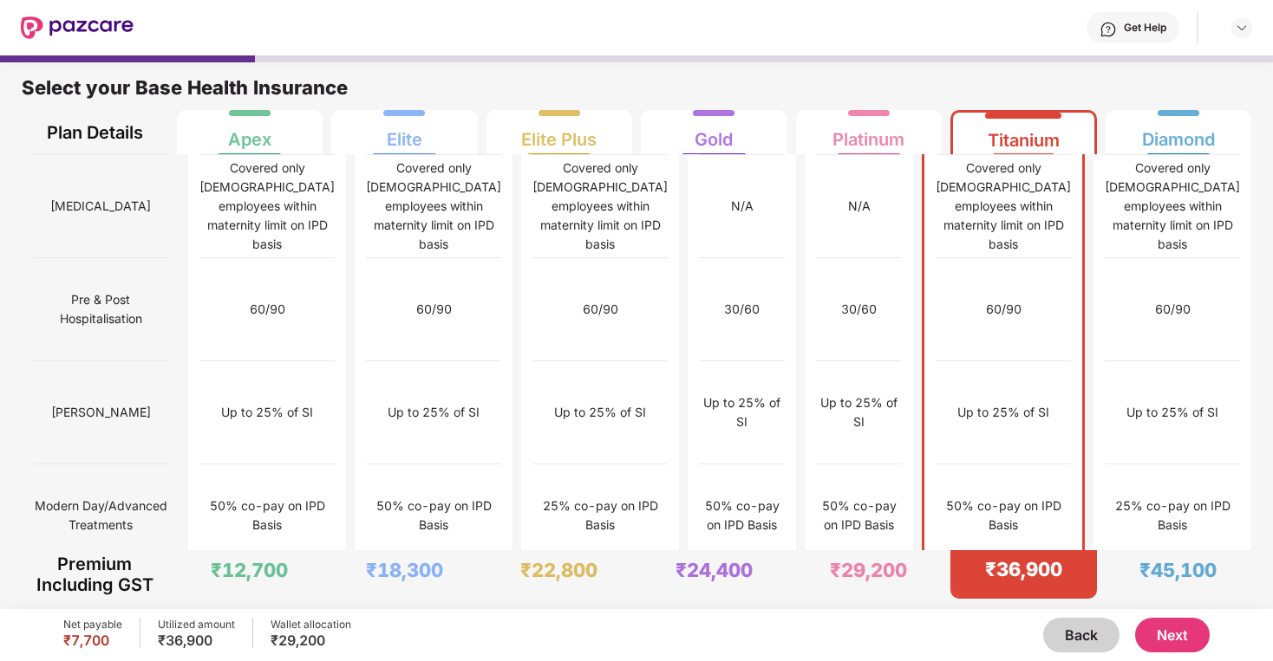
scroll to position [1706, 0]
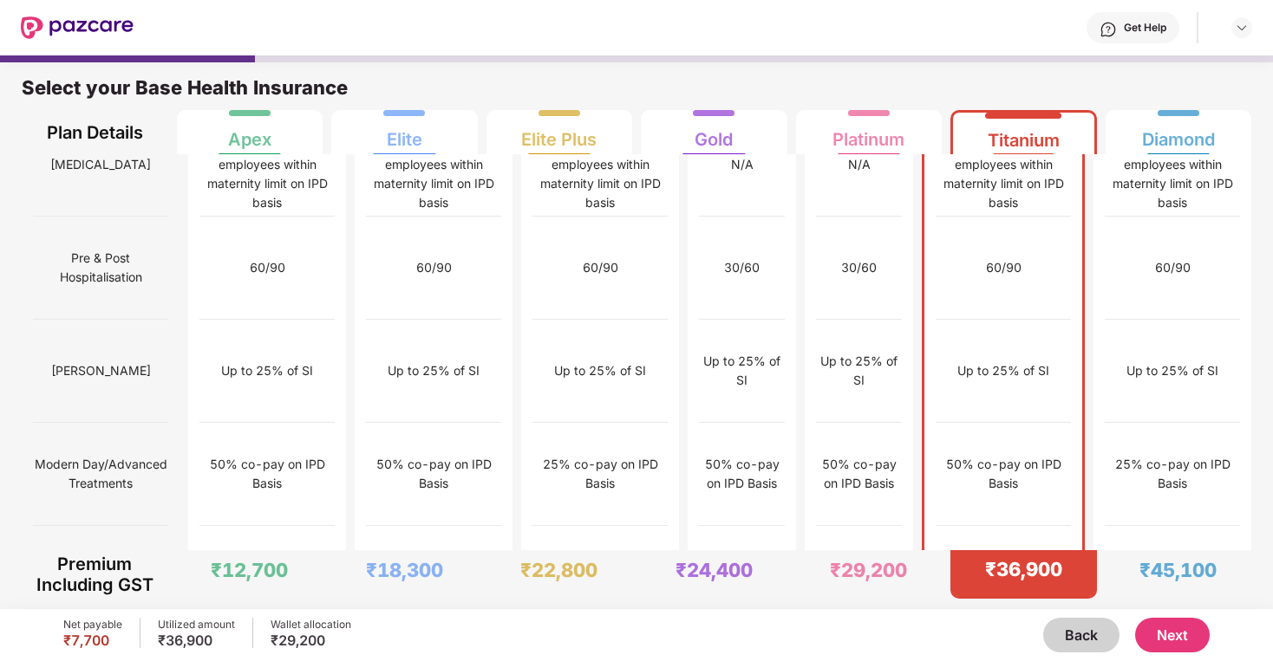
scroll to position [1521, 0]
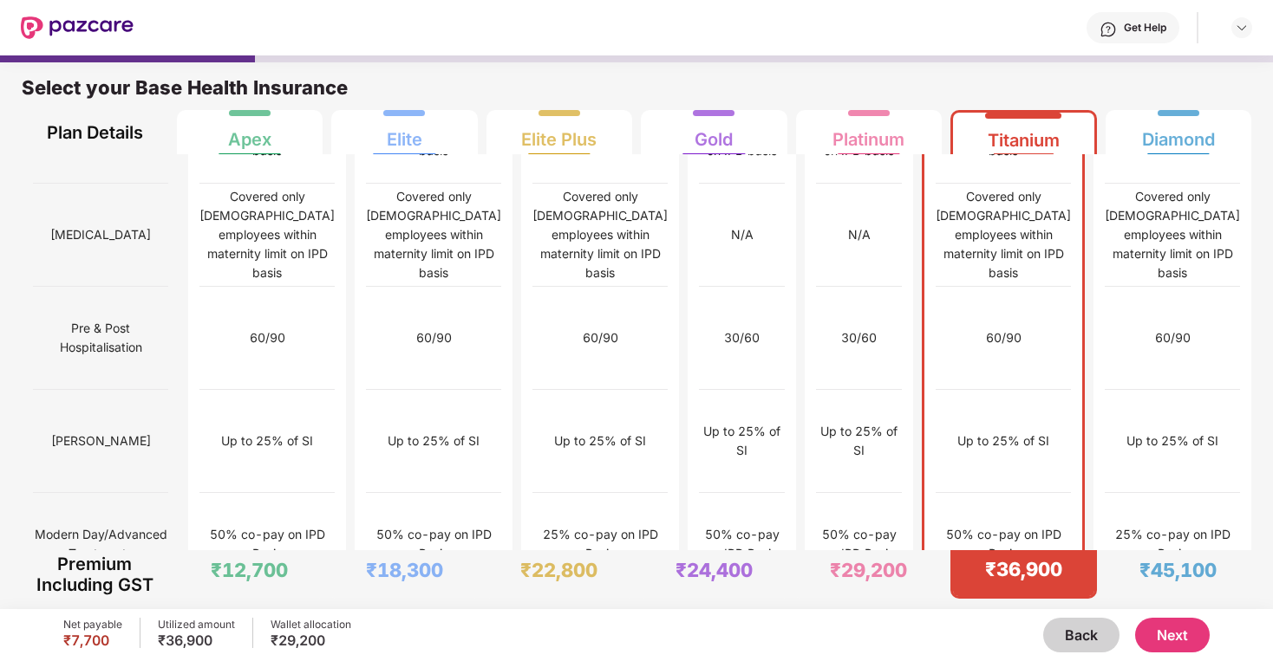
scroll to position [1486, 0]
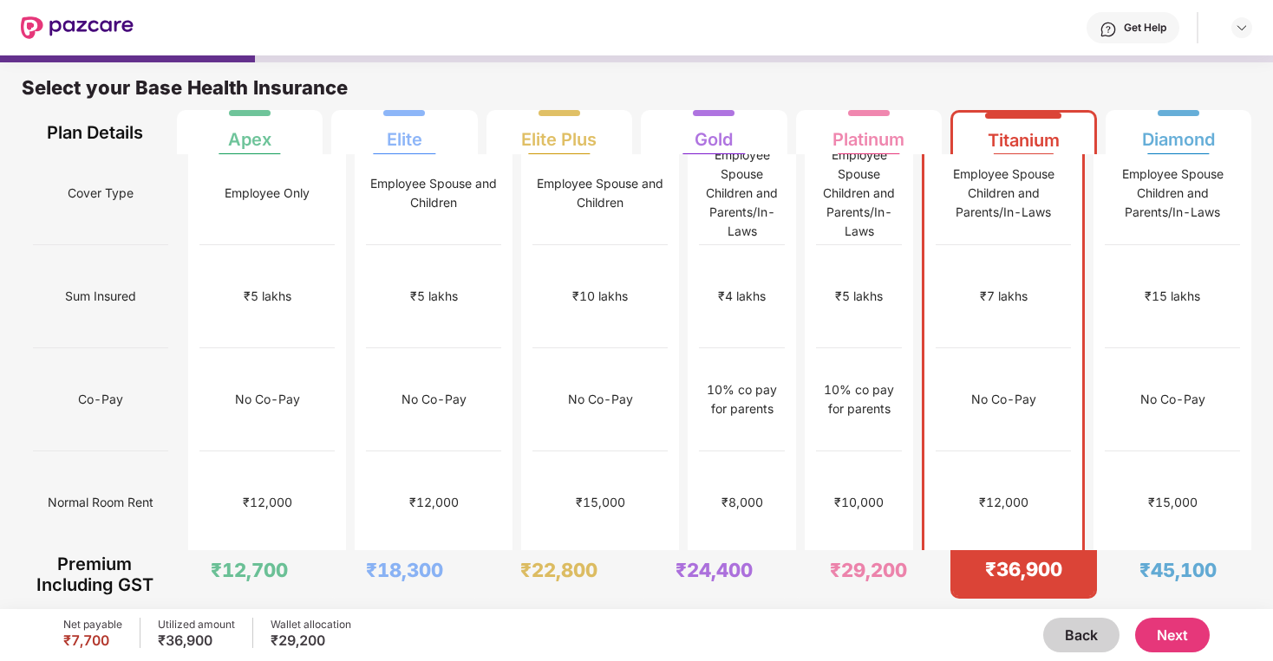
scroll to position [0, 0]
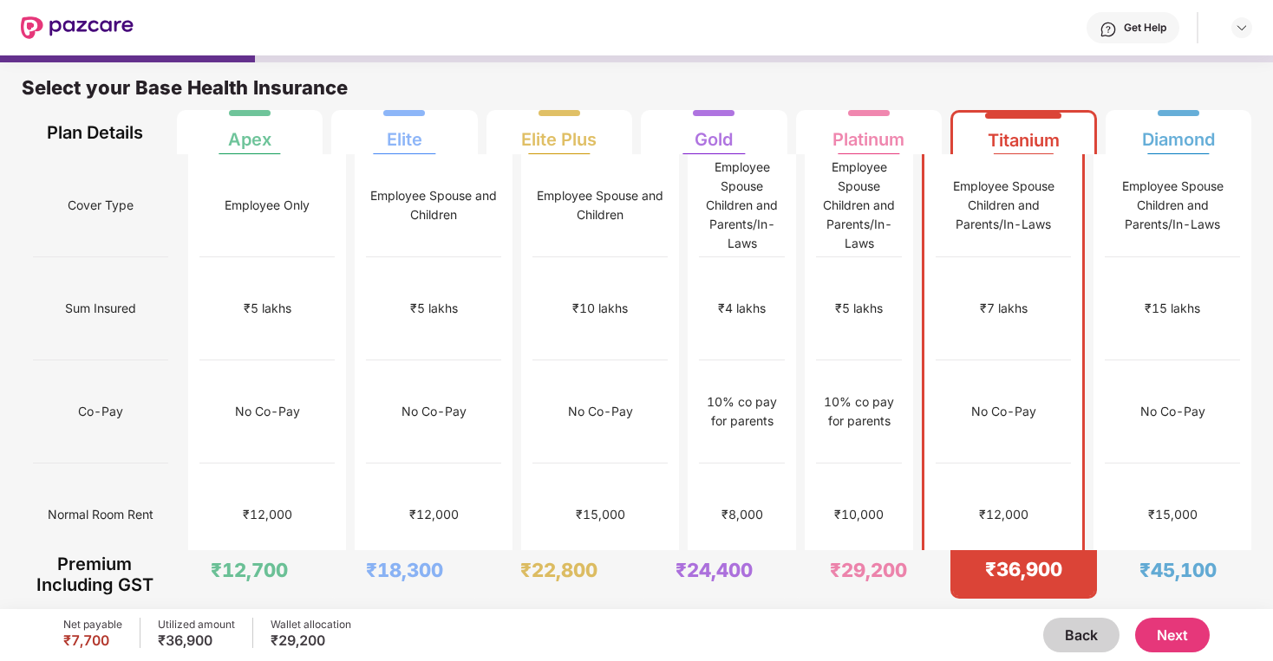
click at [1014, 402] on div "No Co-Pay" at bounding box center [1003, 411] width 65 height 19
click at [983, 257] on div "₹7 lakhs" at bounding box center [1002, 308] width 135 height 103
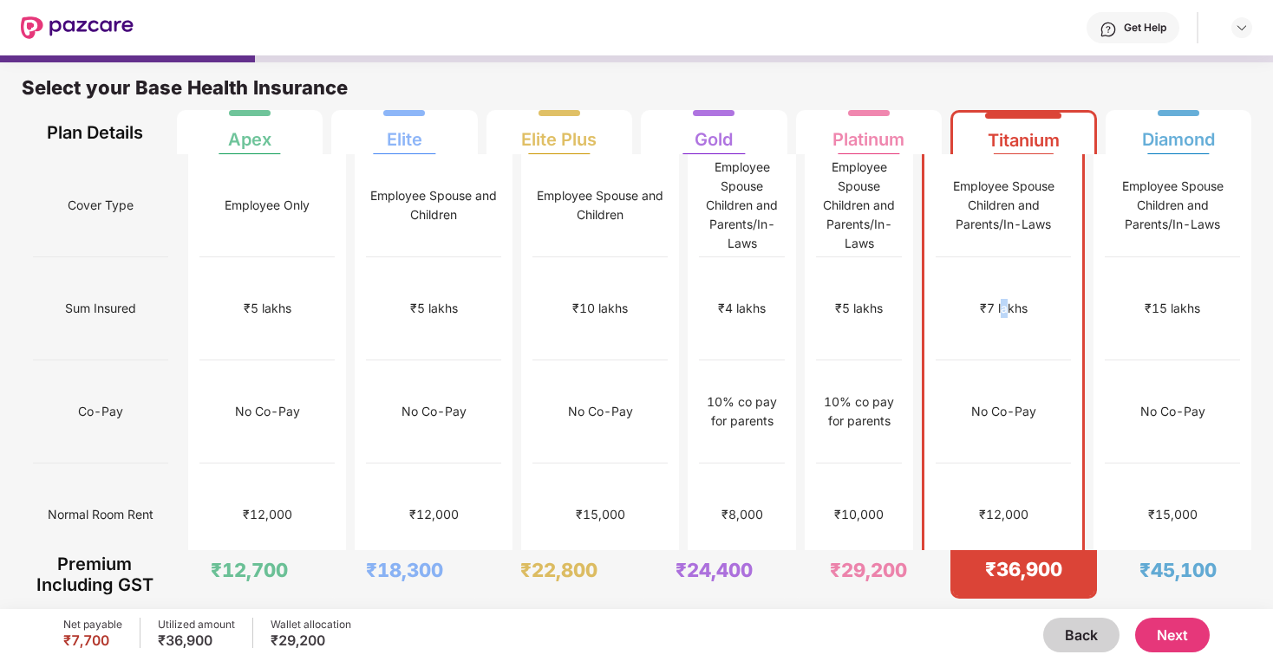
click at [1024, 299] on div "₹7 lakhs" at bounding box center [1004, 308] width 48 height 19
click at [1019, 235] on div "Employee Spouse Children and Parents/In-Laws" at bounding box center [1002, 205] width 135 height 103
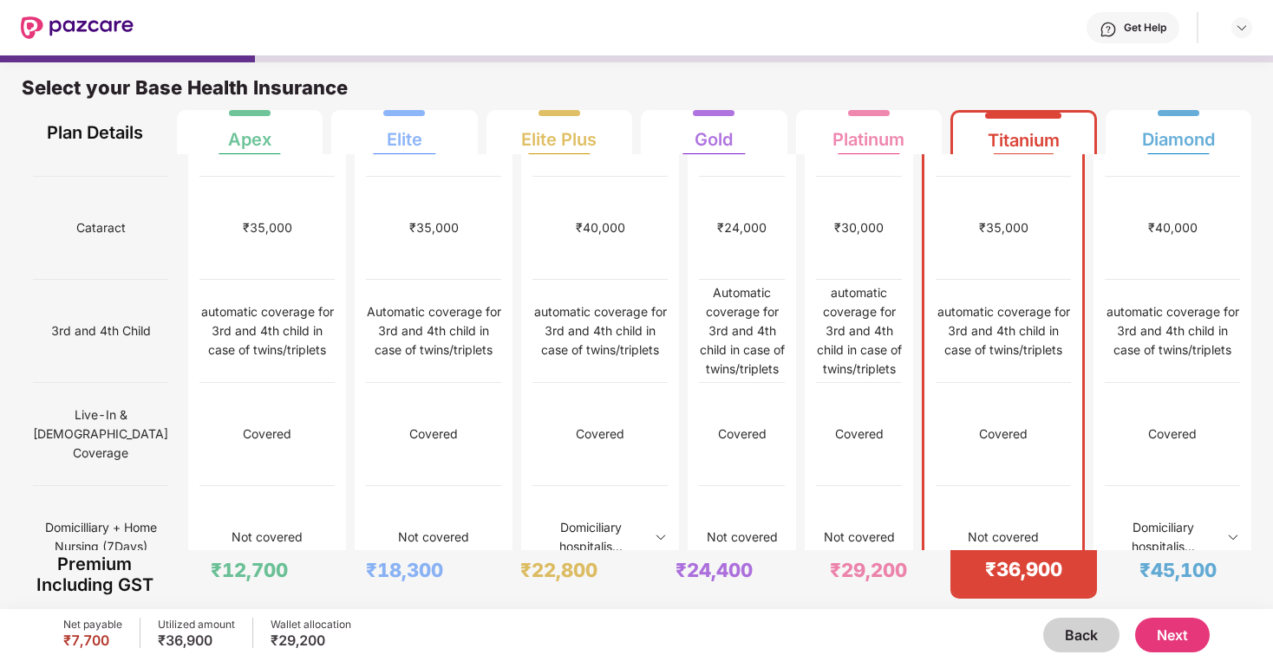
scroll to position [1251, 0]
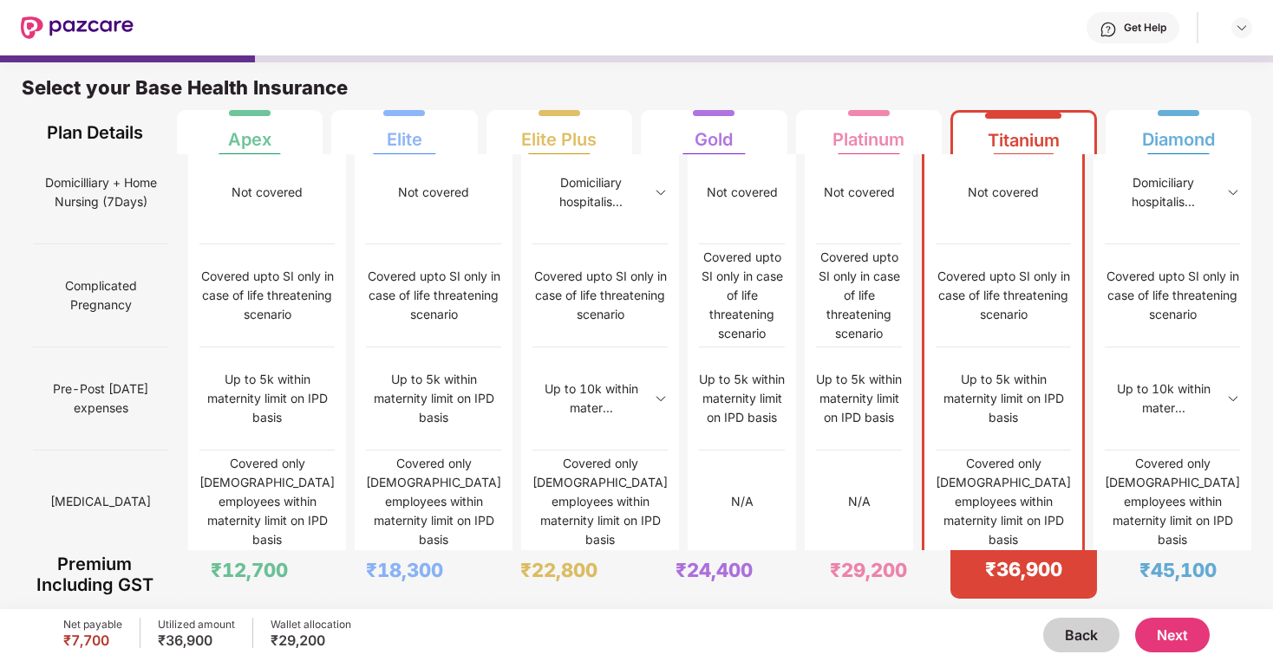
click at [1178, 613] on div "Net payable ₹7,700 Utilized amount ₹36,900 Wallet allocation ₹29,200 Back Next" at bounding box center [635, 635] width 1145 height 52
click at [1178, 622] on button "Next" at bounding box center [1172, 635] width 75 height 35
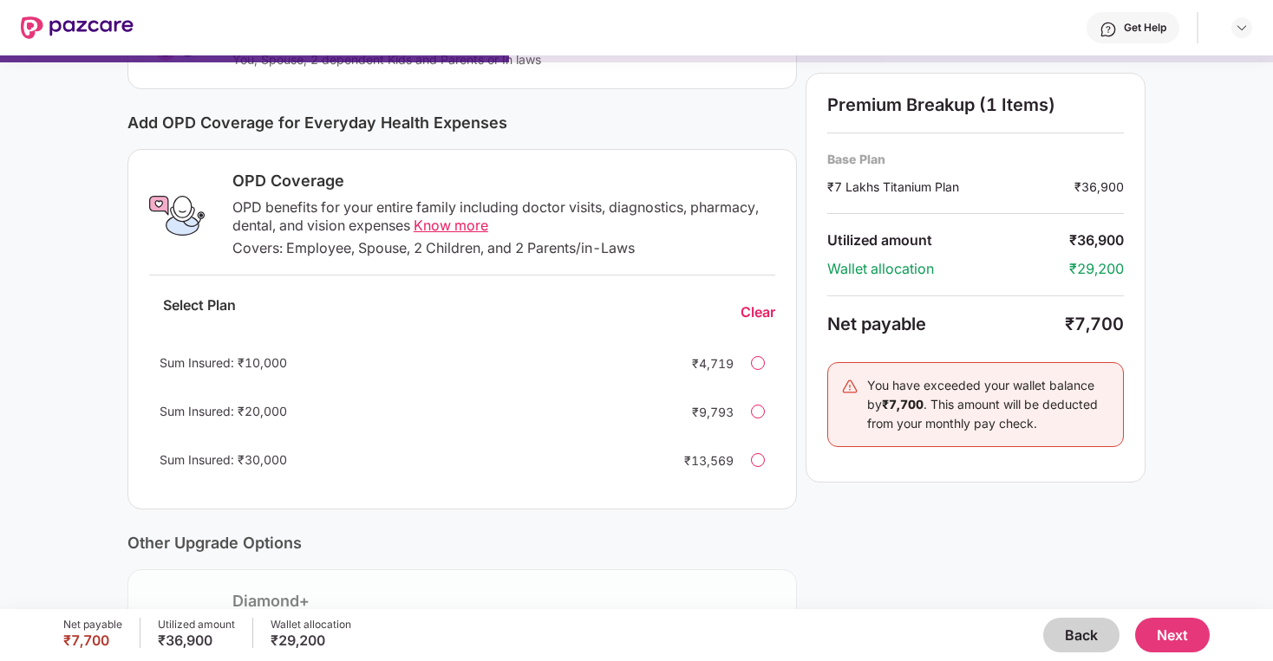
scroll to position [204, 0]
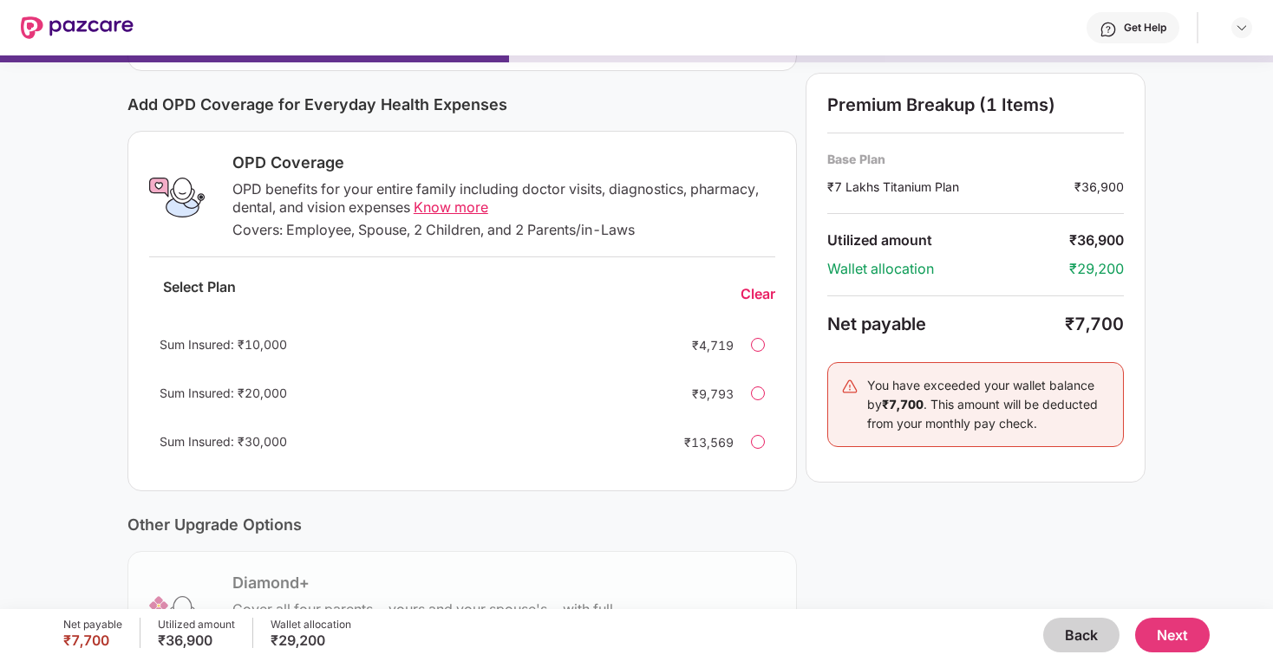
click at [252, 192] on div "OPD benefits for your entire family including doctor visits, diagnostics, pharm…" at bounding box center [503, 198] width 543 height 36
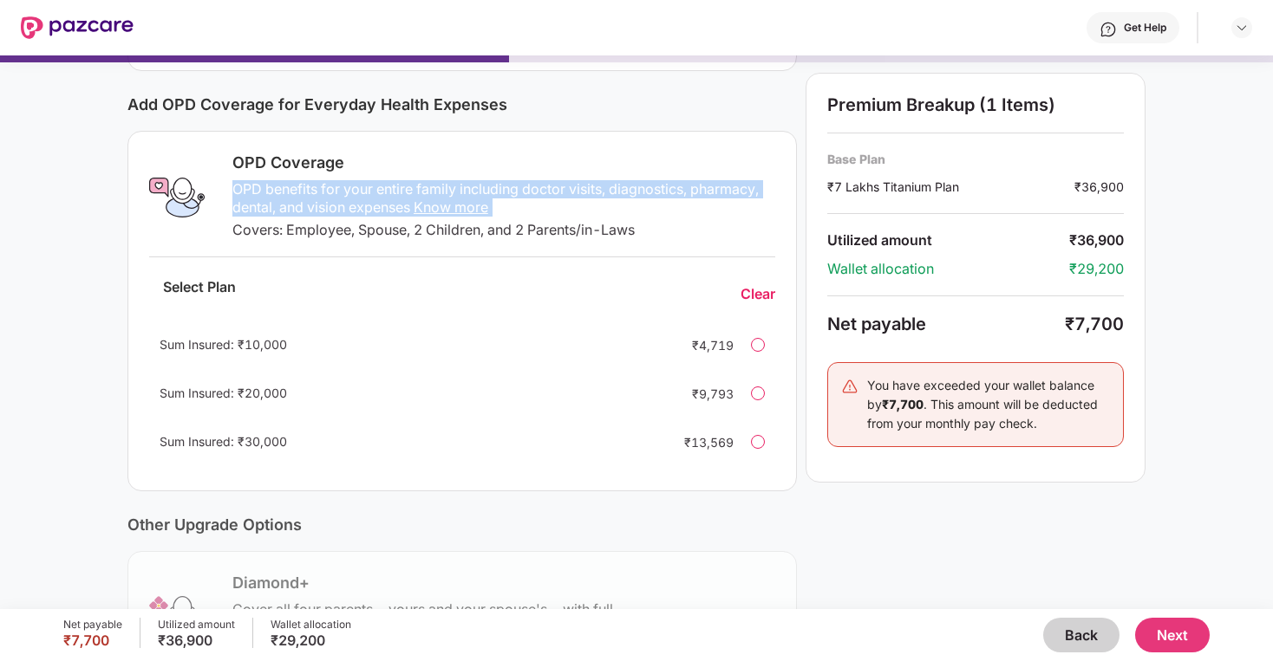
click at [252, 192] on div "OPD benefits for your entire family including doctor visits, diagnostics, pharm…" at bounding box center [503, 198] width 543 height 36
click at [281, 198] on div "OPD benefits for your entire family including doctor visits, diagnostics, pharm…" at bounding box center [503, 198] width 543 height 36
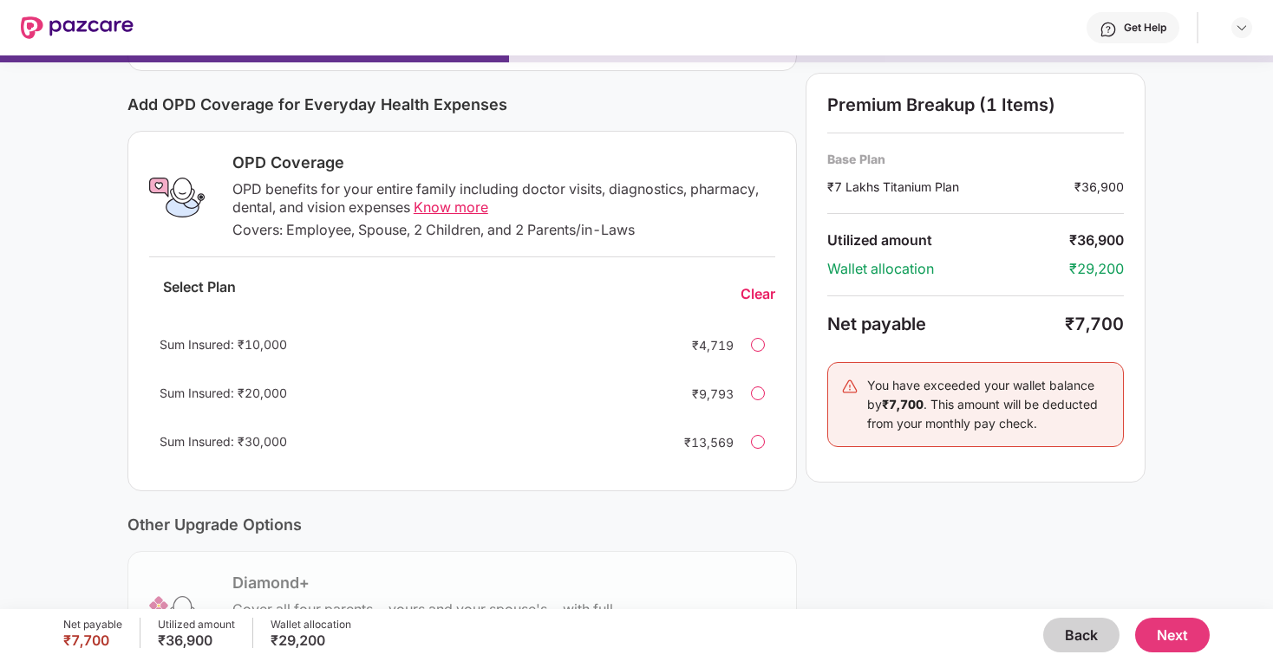
click at [283, 214] on div "OPD benefits for your entire family including doctor visits, diagnostics, pharm…" at bounding box center [503, 198] width 543 height 36
click at [542, 184] on div "OPD benefits for your entire family including doctor visits, diagnostics, pharm…" at bounding box center [503, 198] width 543 height 36
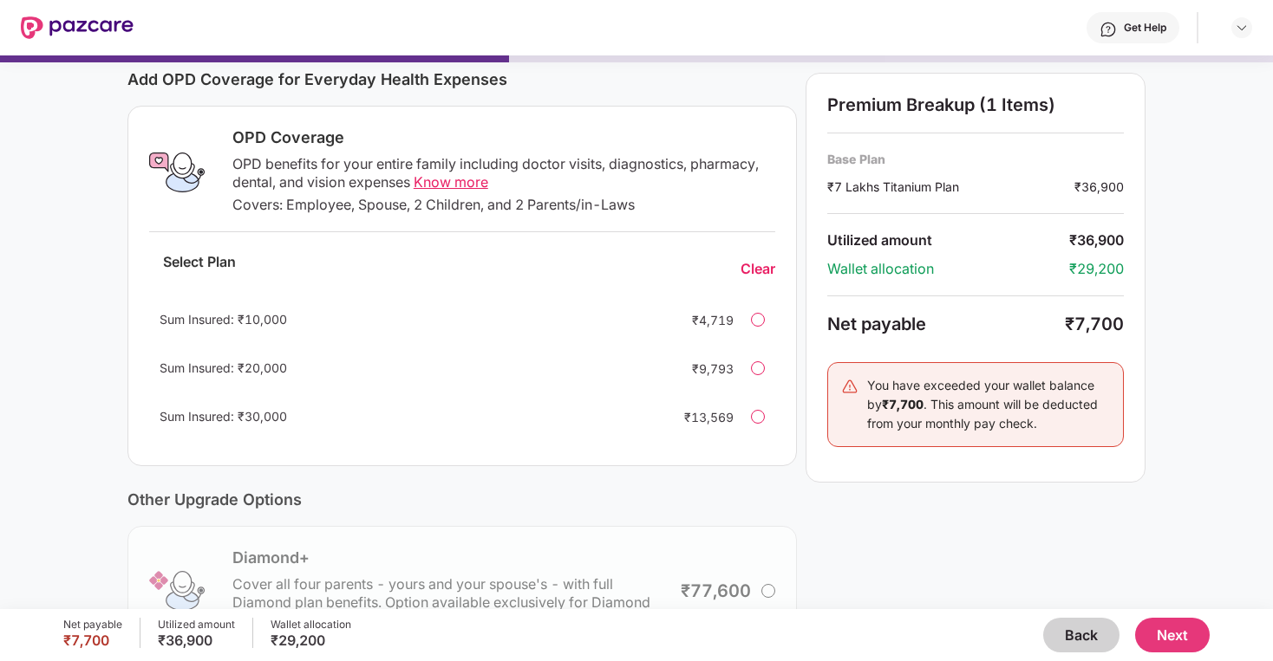
scroll to position [233, 0]
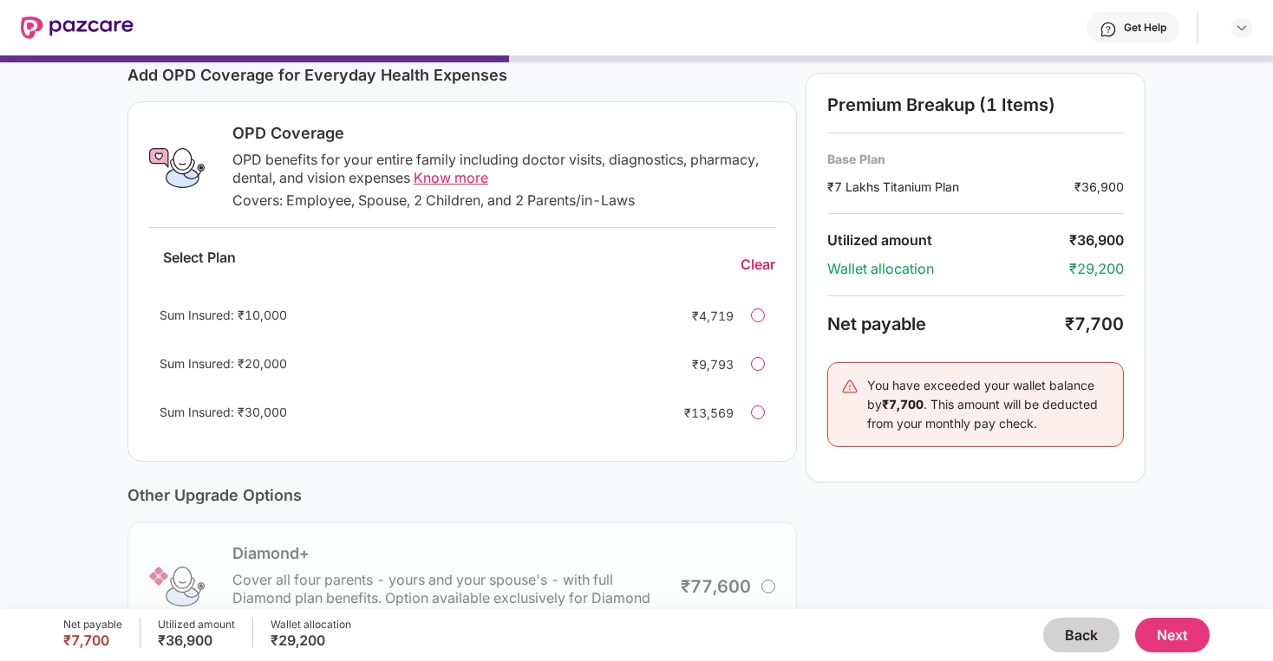
click at [459, 179] on span "Know more" at bounding box center [450, 177] width 75 height 17
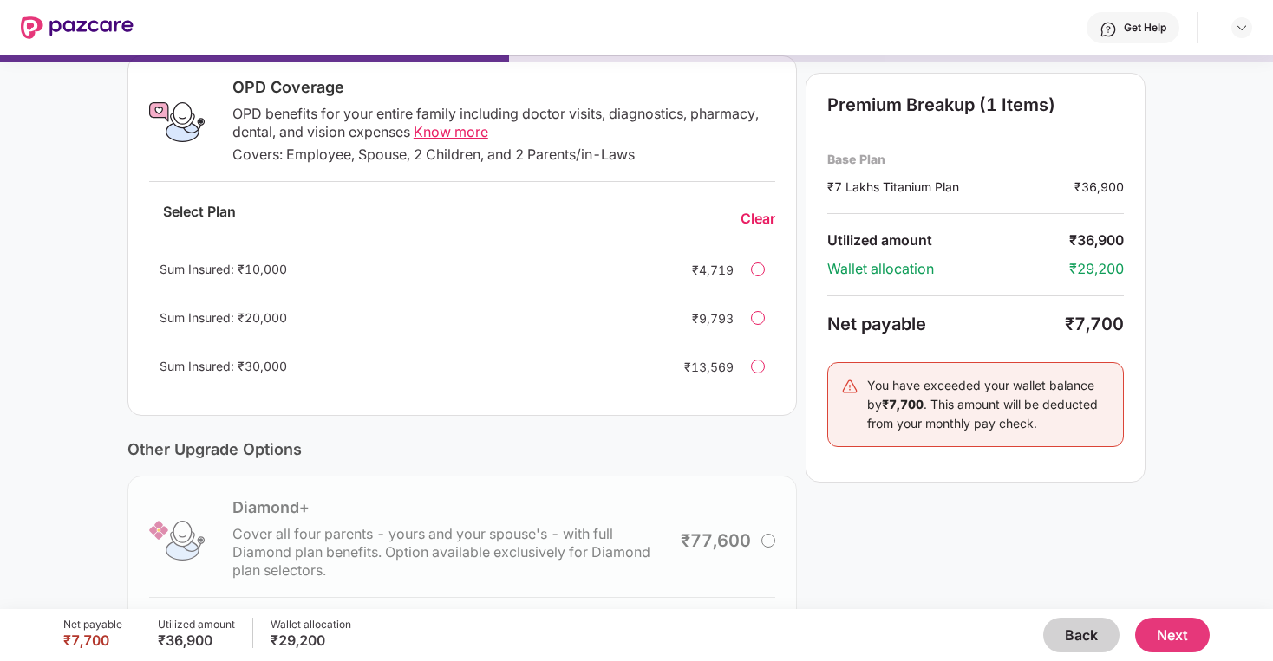
scroll to position [47, 0]
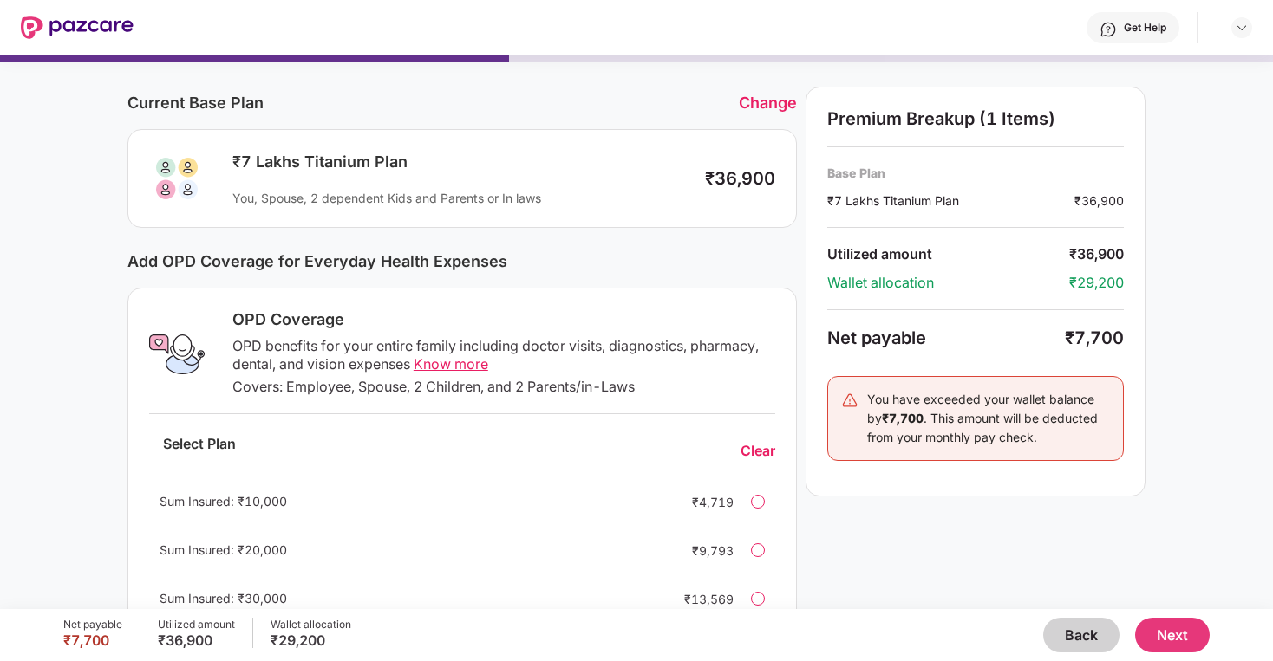
click at [1188, 635] on button "Next" at bounding box center [1172, 635] width 75 height 35
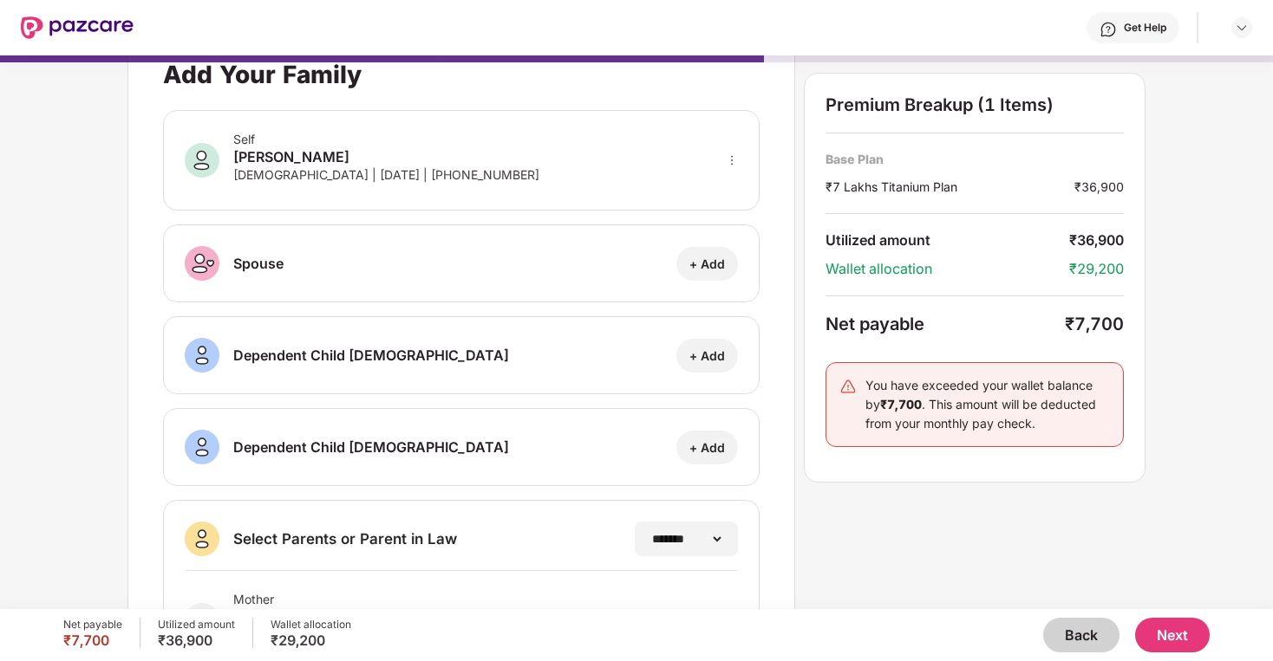
scroll to position [210, 0]
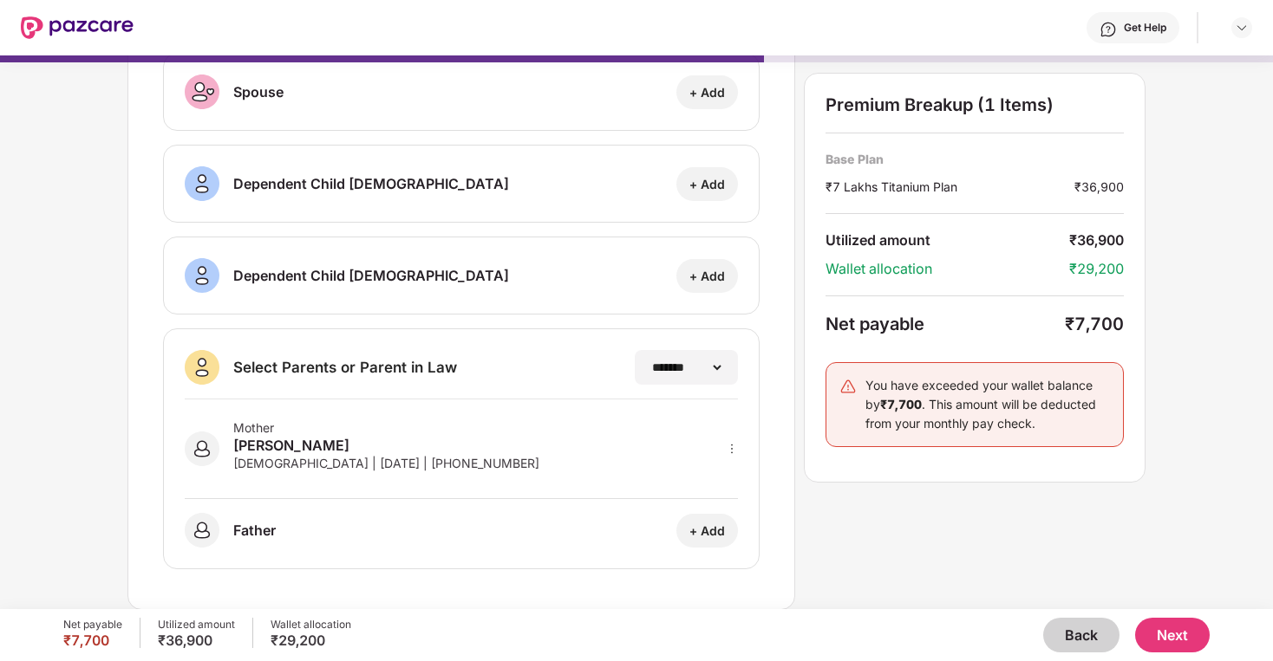
click at [1150, 628] on button "Next" at bounding box center [1172, 635] width 75 height 35
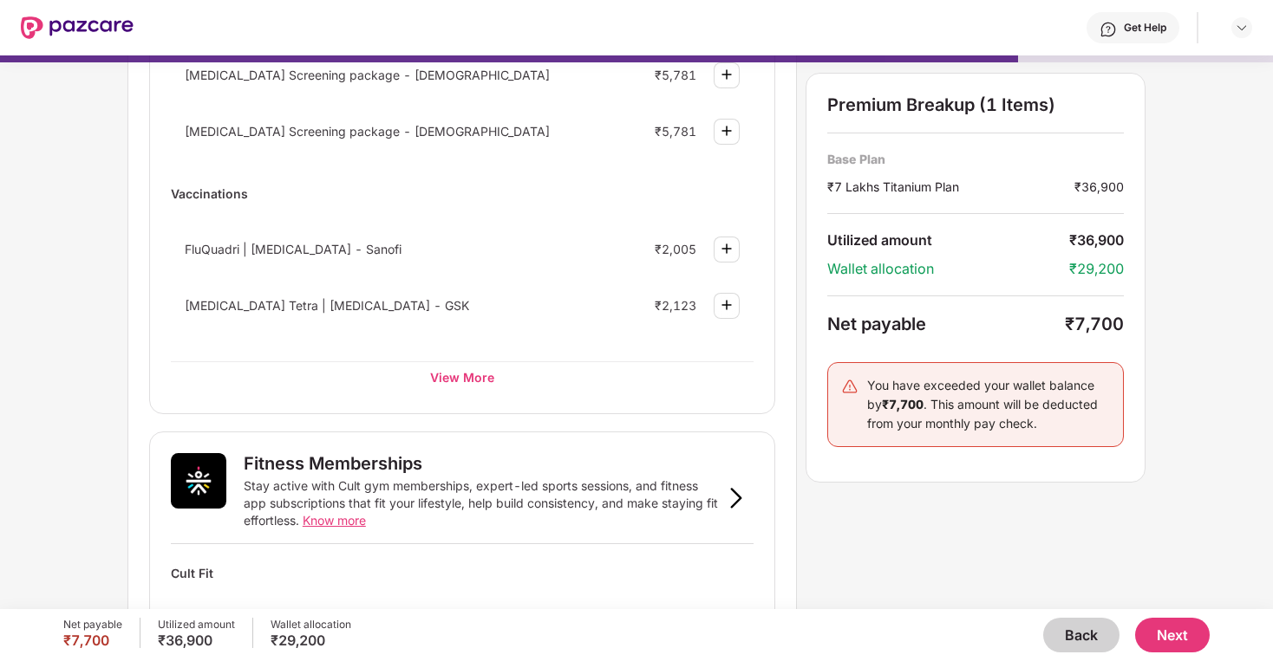
scroll to position [270, 0]
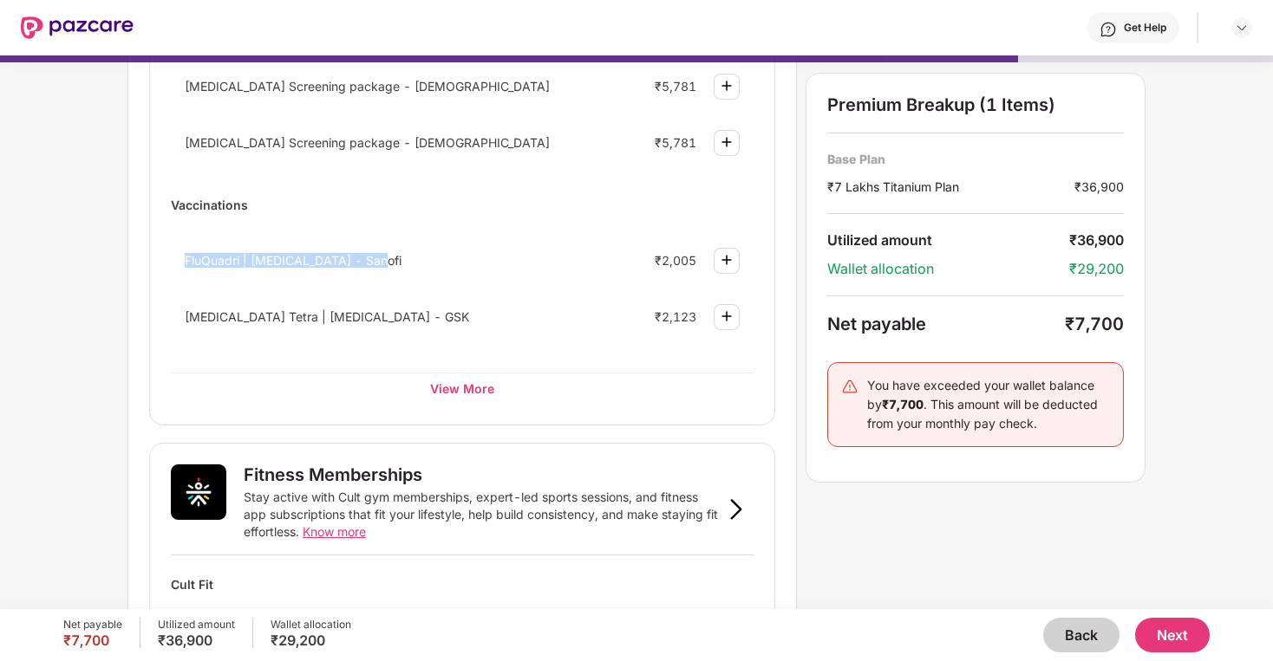
drag, startPoint x: 172, startPoint y: 261, endPoint x: 373, endPoint y: 267, distance: 201.2
click at [373, 267] on div "FluQuadri | [MEDICAL_DATA] - Sanofi ₹2,005" at bounding box center [462, 261] width 583 height 46
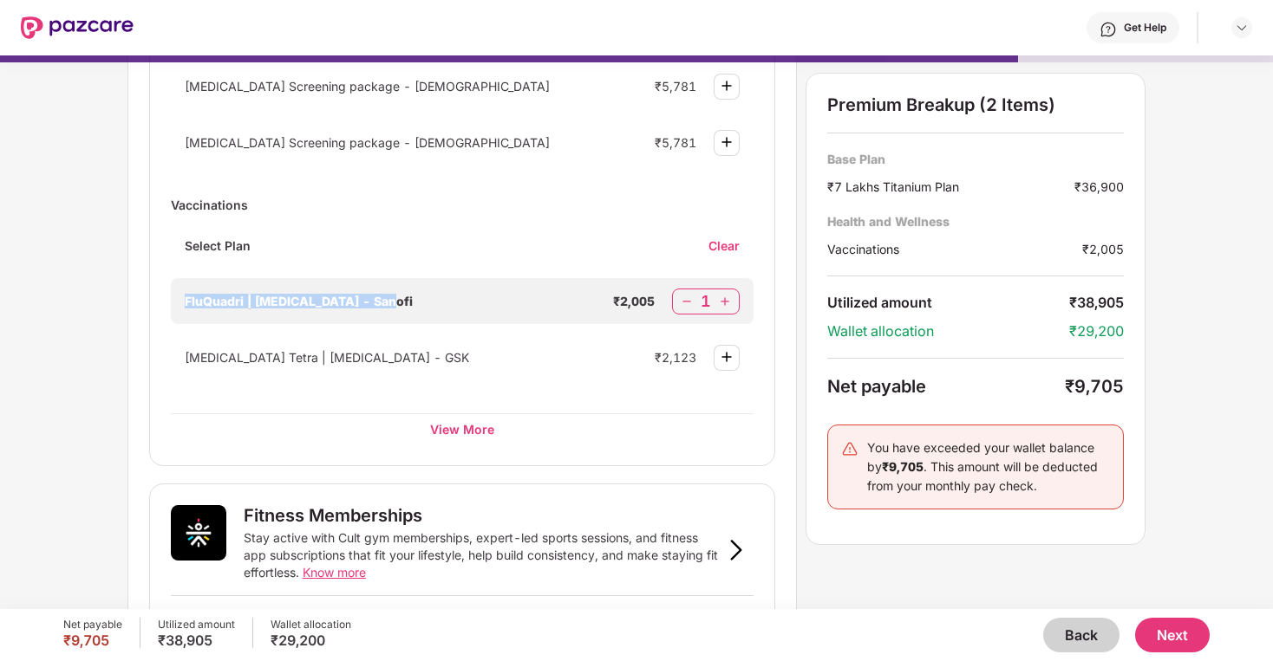
copy span "FluQuadri | [MEDICAL_DATA] - Sanofi"
click at [690, 301] on img at bounding box center [686, 301] width 17 height 17
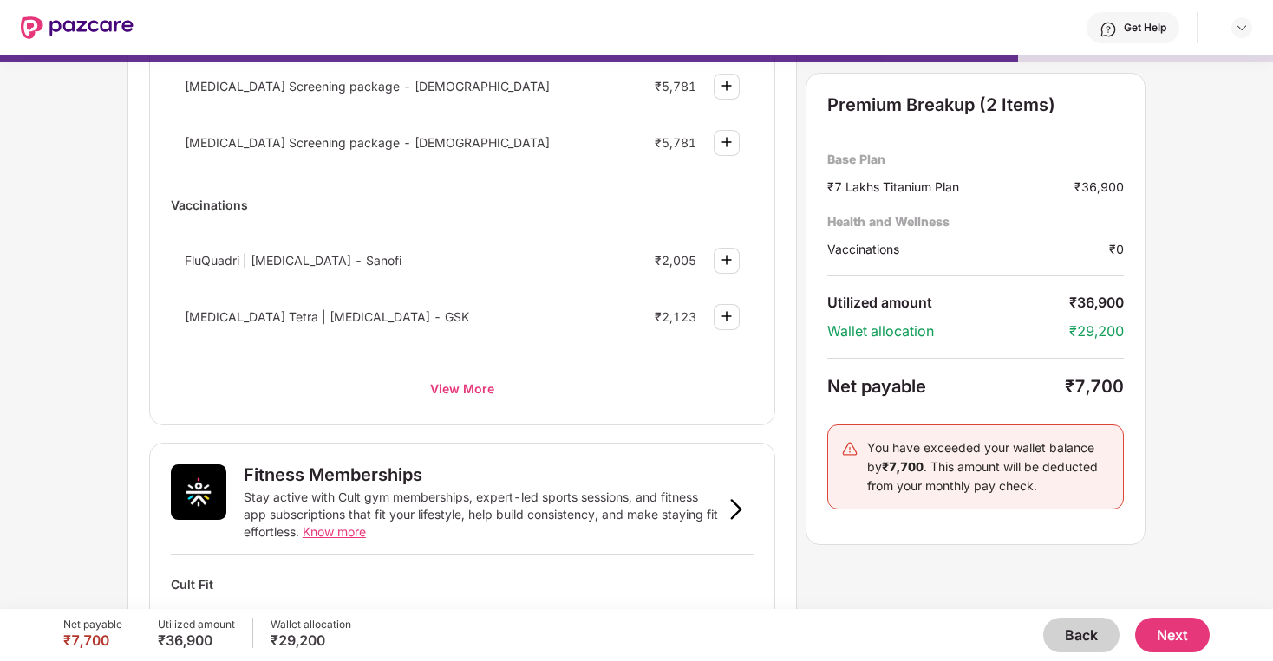
click at [778, 303] on div "Preventive Health Checks Full-body checkups and diagnostics designed to catch h…" at bounding box center [461, 616] width 669 height 1546
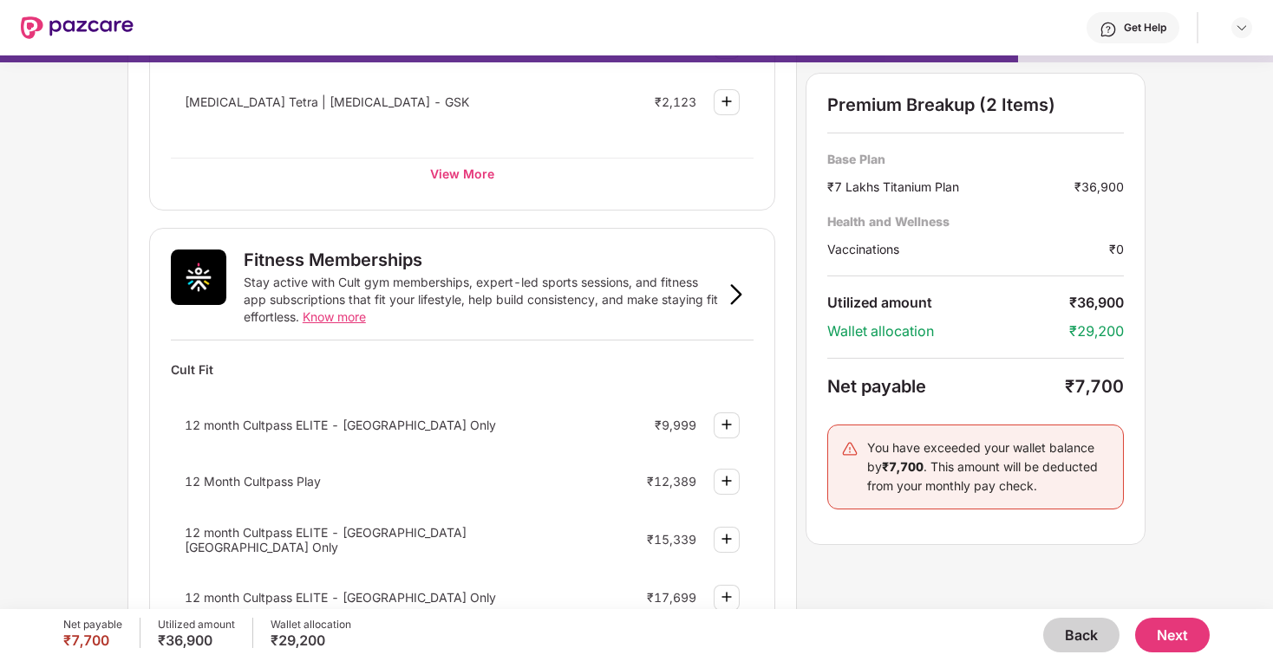
scroll to position [597, 0]
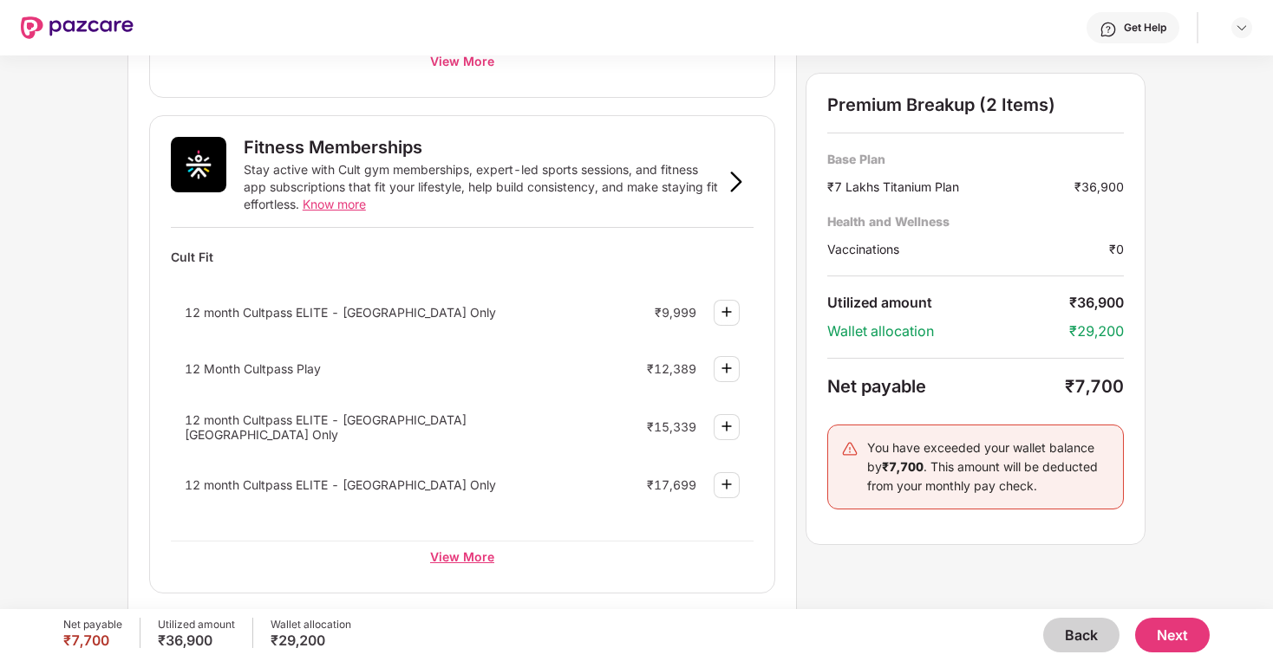
click at [461, 550] on div "View More" at bounding box center [462, 556] width 583 height 31
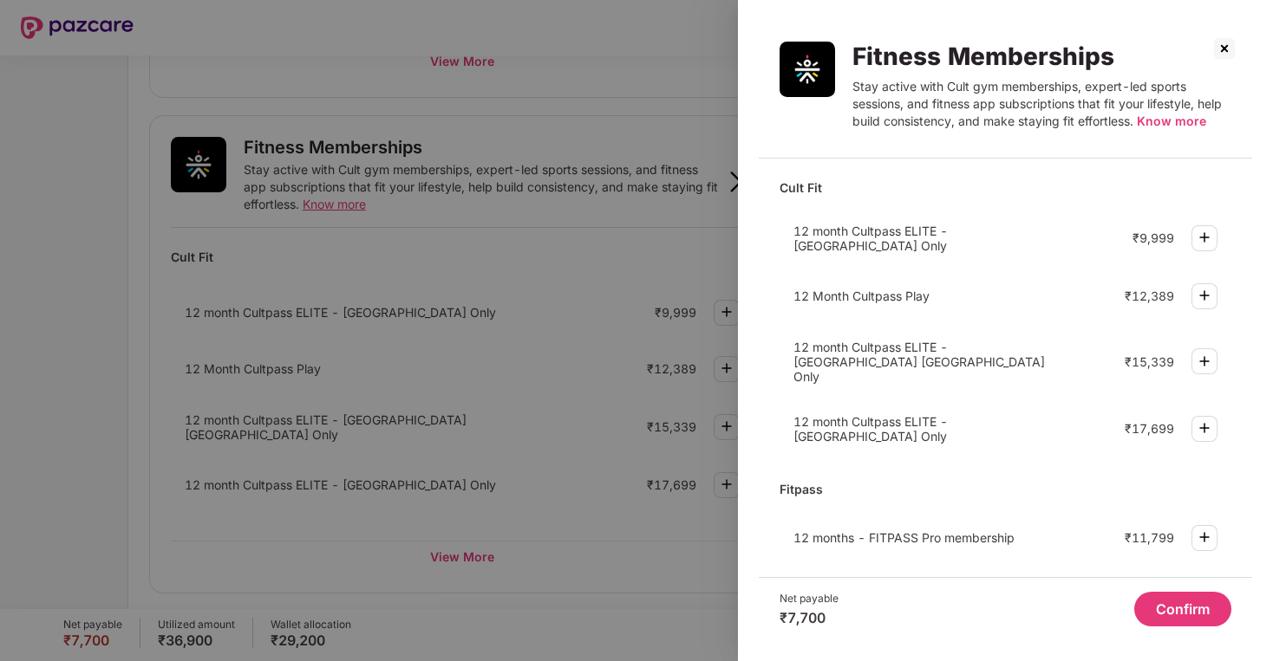
click at [367, 272] on div at bounding box center [636, 330] width 1273 height 661
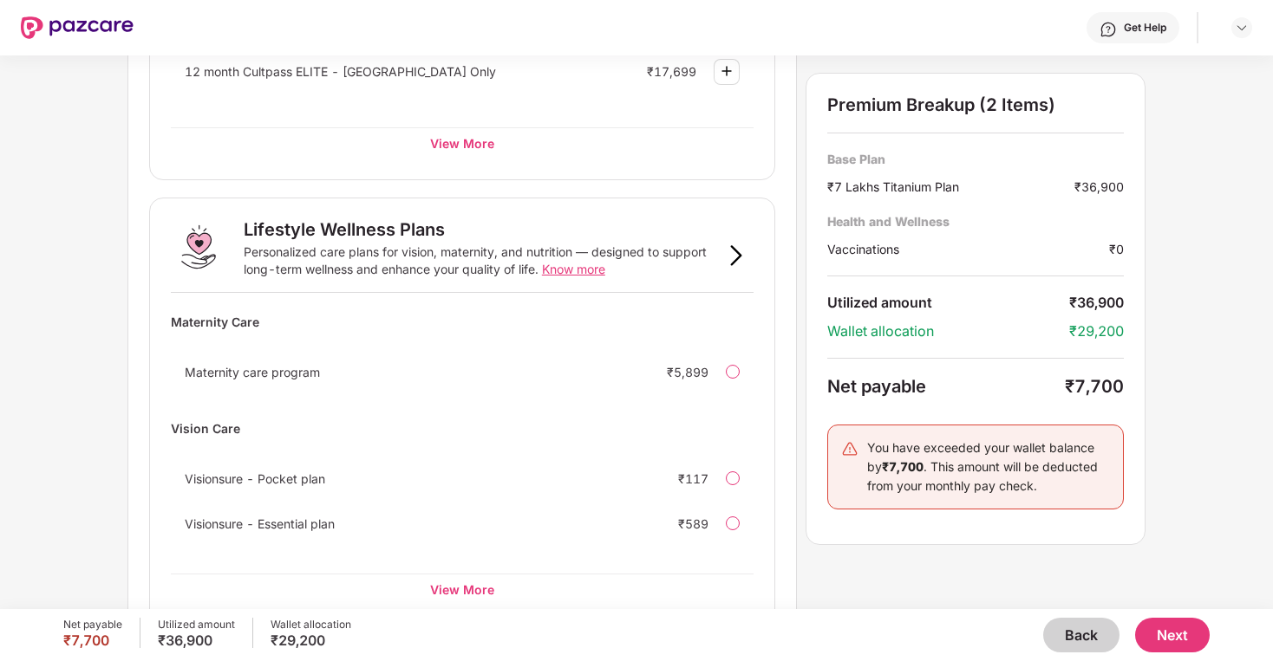
scroll to position [1046, 0]
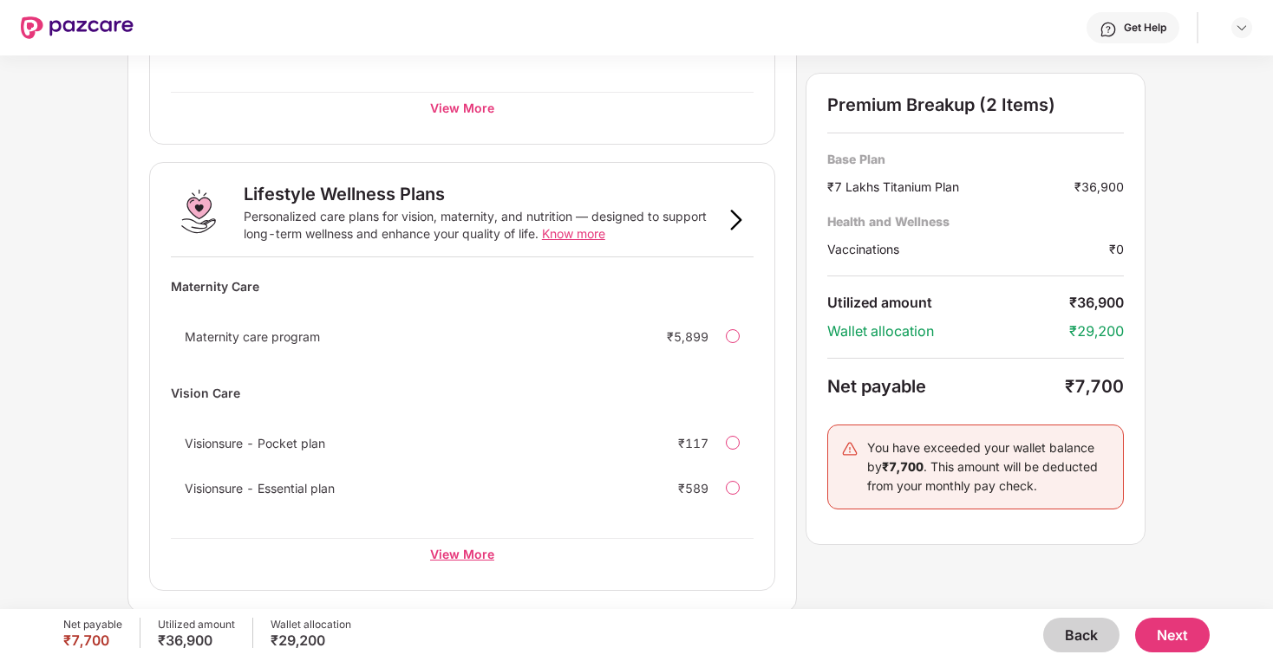
click at [432, 538] on div "View More" at bounding box center [462, 553] width 583 height 31
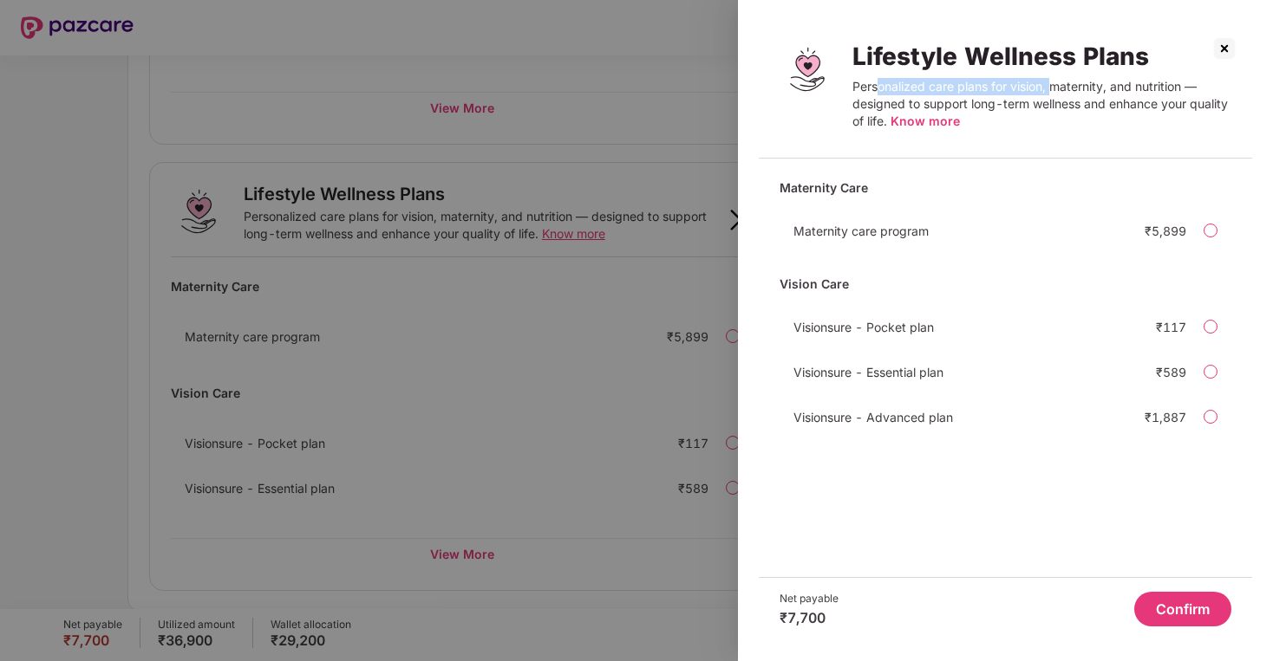
drag, startPoint x: 876, startPoint y: 83, endPoint x: 1067, endPoint y: 83, distance: 190.7
click at [1067, 83] on div "Personalized care plans for vision, maternity, and nutrition — designed to supp…" at bounding box center [1041, 104] width 379 height 52
click at [1077, 78] on div "Personalized care plans for vision, maternity, and nutrition — designed to supp…" at bounding box center [1041, 104] width 379 height 52
click at [1088, 91] on div "Personalized care plans for vision, maternity, and nutrition — designed to supp…" at bounding box center [1041, 104] width 379 height 52
click at [532, 374] on div at bounding box center [636, 330] width 1273 height 661
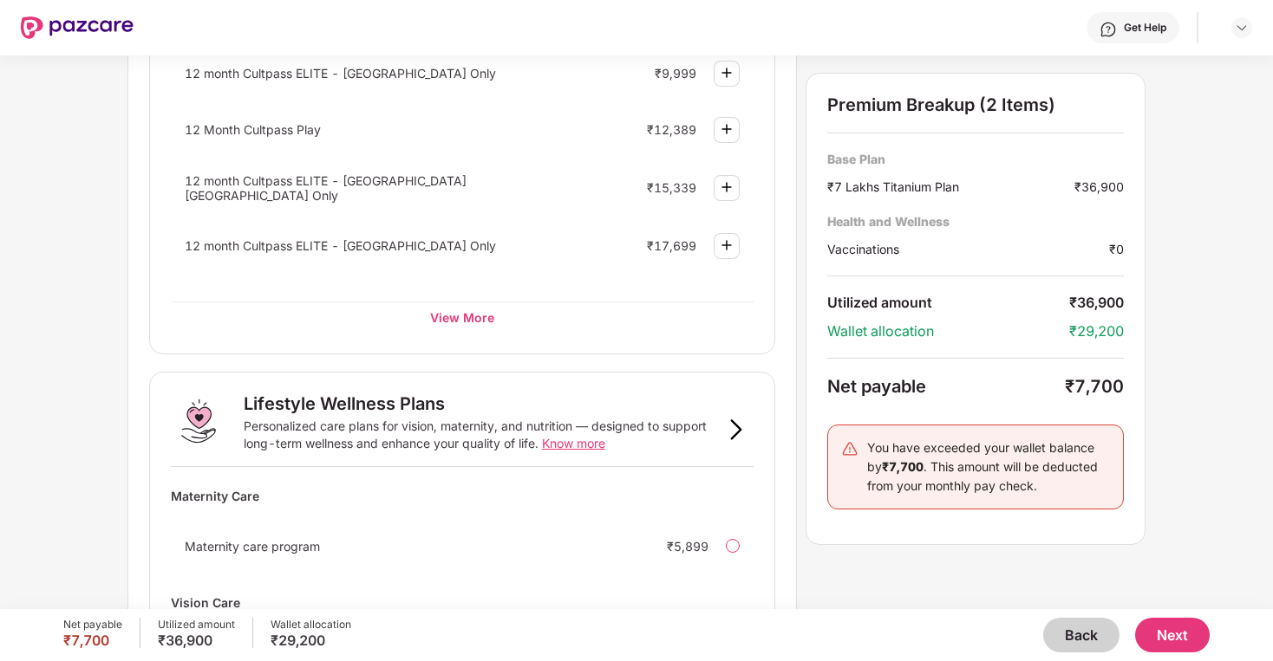
scroll to position [786, 0]
